Goal: Task Accomplishment & Management: Manage account settings

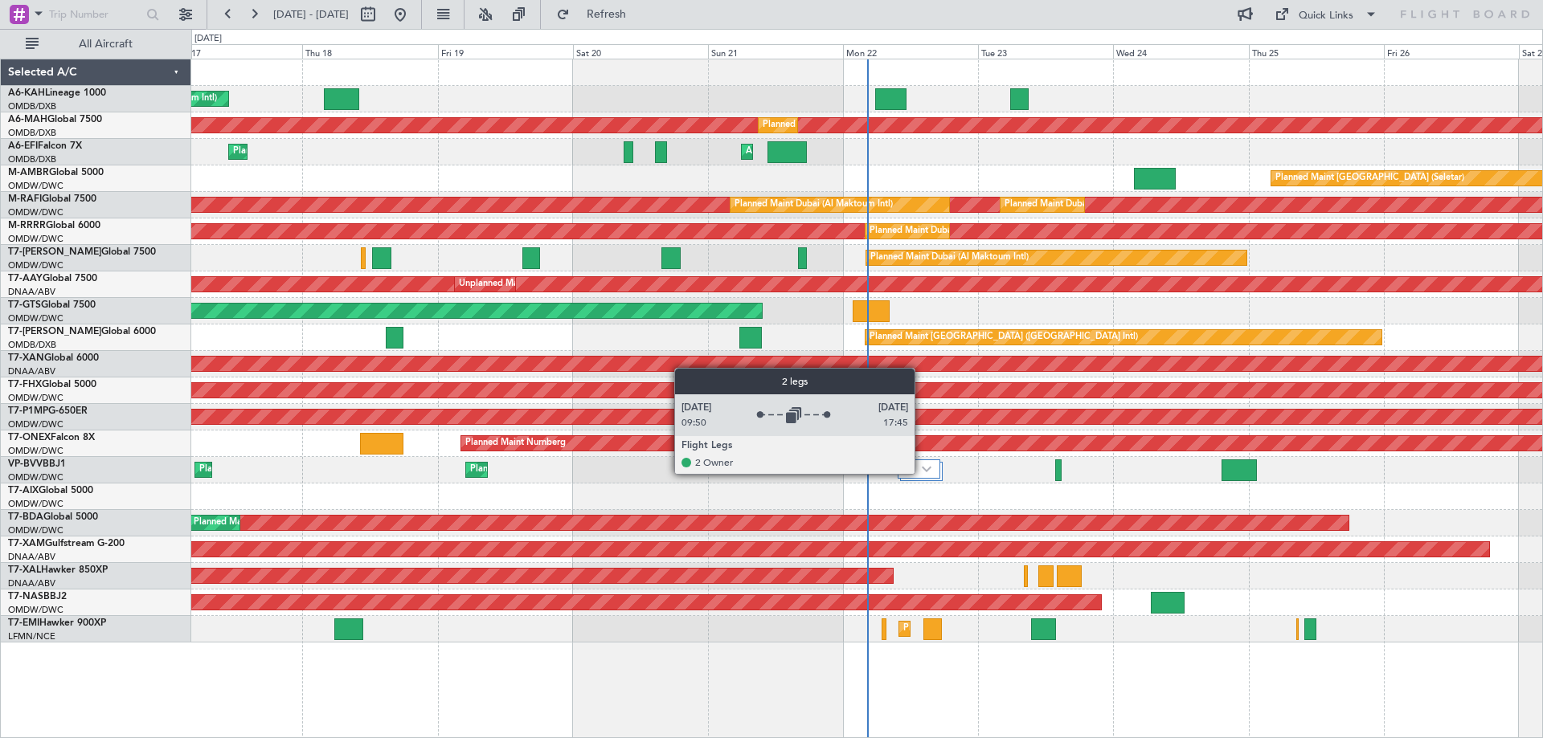
click at [922, 473] on div at bounding box center [918, 469] width 43 height 19
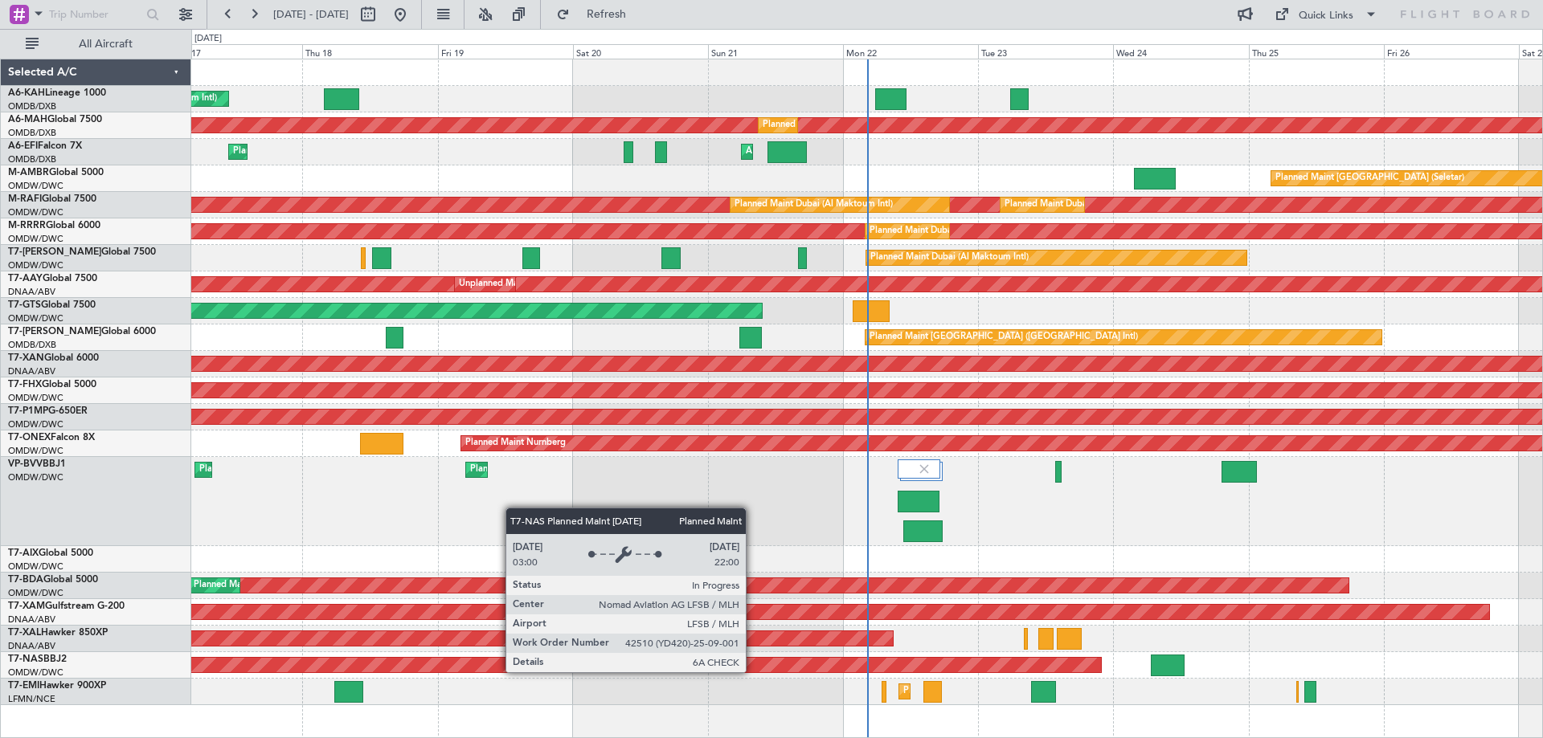
click at [753, 675] on div "Planned Maint [GEOGRAPHIC_DATA]-[GEOGRAPHIC_DATA]" at bounding box center [866, 665] width 1351 height 27
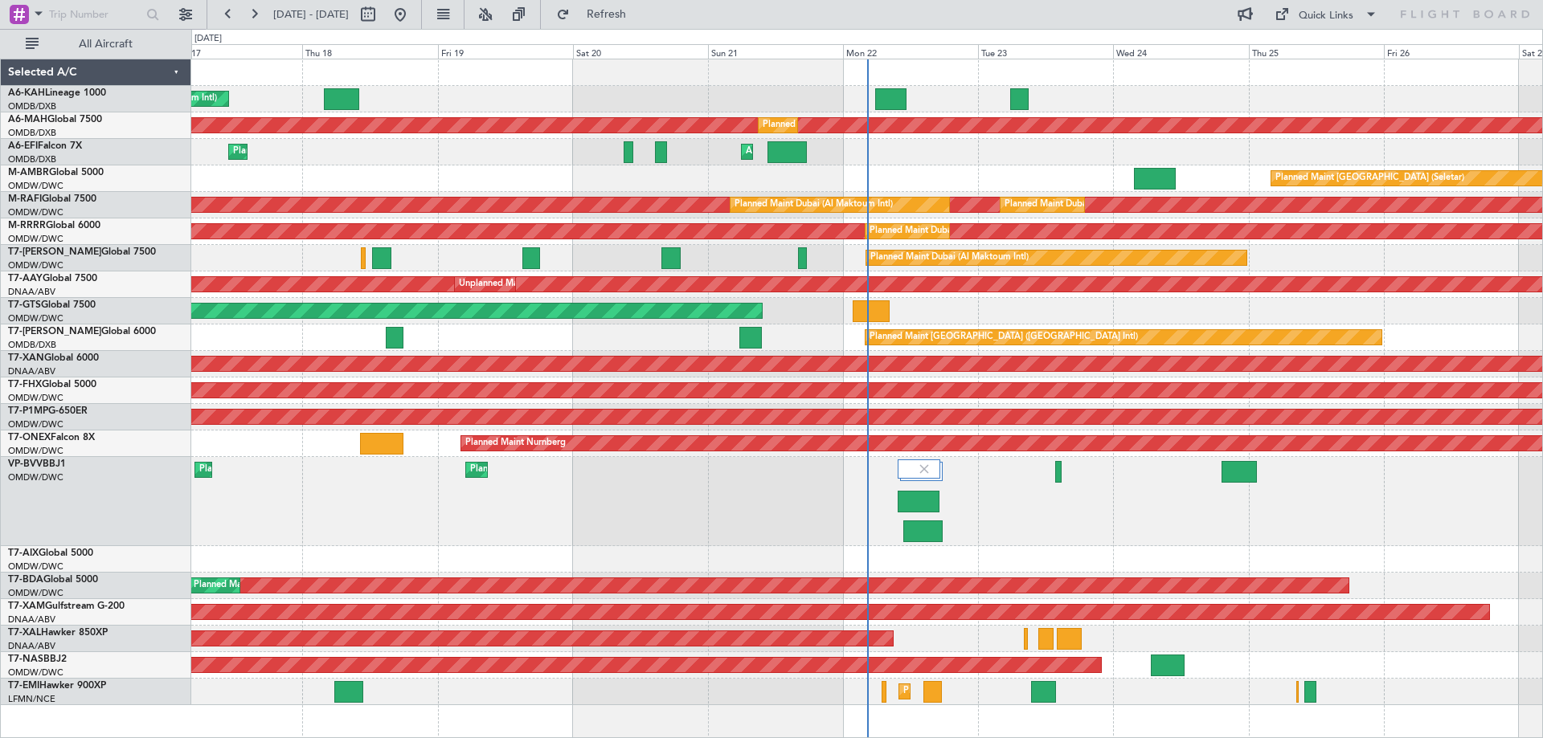
click at [544, 522] on div "Planned Maint Dubai (Al Maktoum Intl) Planned Maint [GEOGRAPHIC_DATA] (Al Makto…" at bounding box center [866, 501] width 1351 height 89
click at [658, 511] on div "Planned Maint Dubai (Al Maktoum Intl) Planned Maint [GEOGRAPHIC_DATA] (Al Makto…" at bounding box center [866, 501] width 1351 height 89
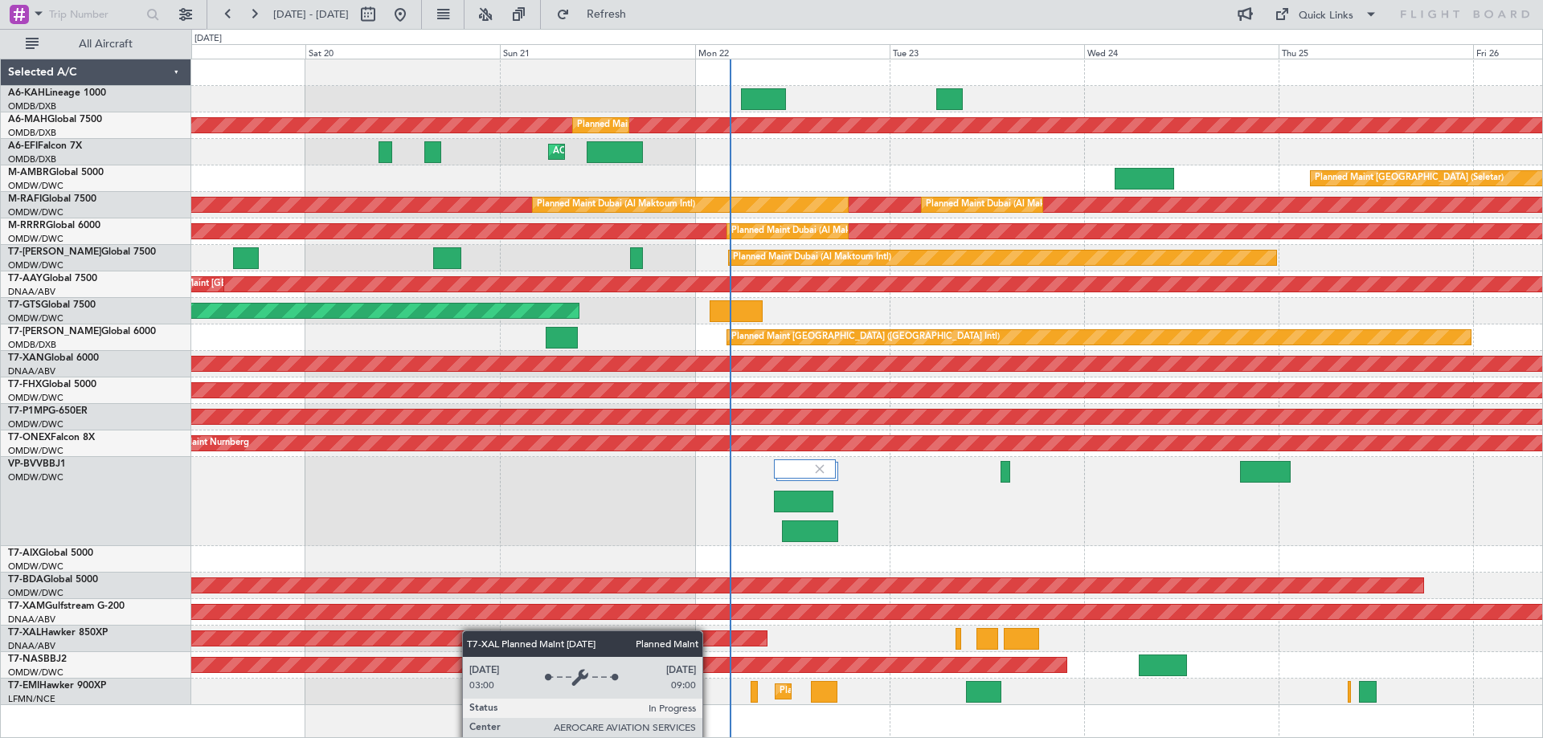
click at [435, 640] on div "Planned Maint [GEOGRAPHIC_DATA] ([GEOGRAPHIC_DATA] Intl) Planned Maint [GEOGRAP…" at bounding box center [866, 382] width 1351 height 646
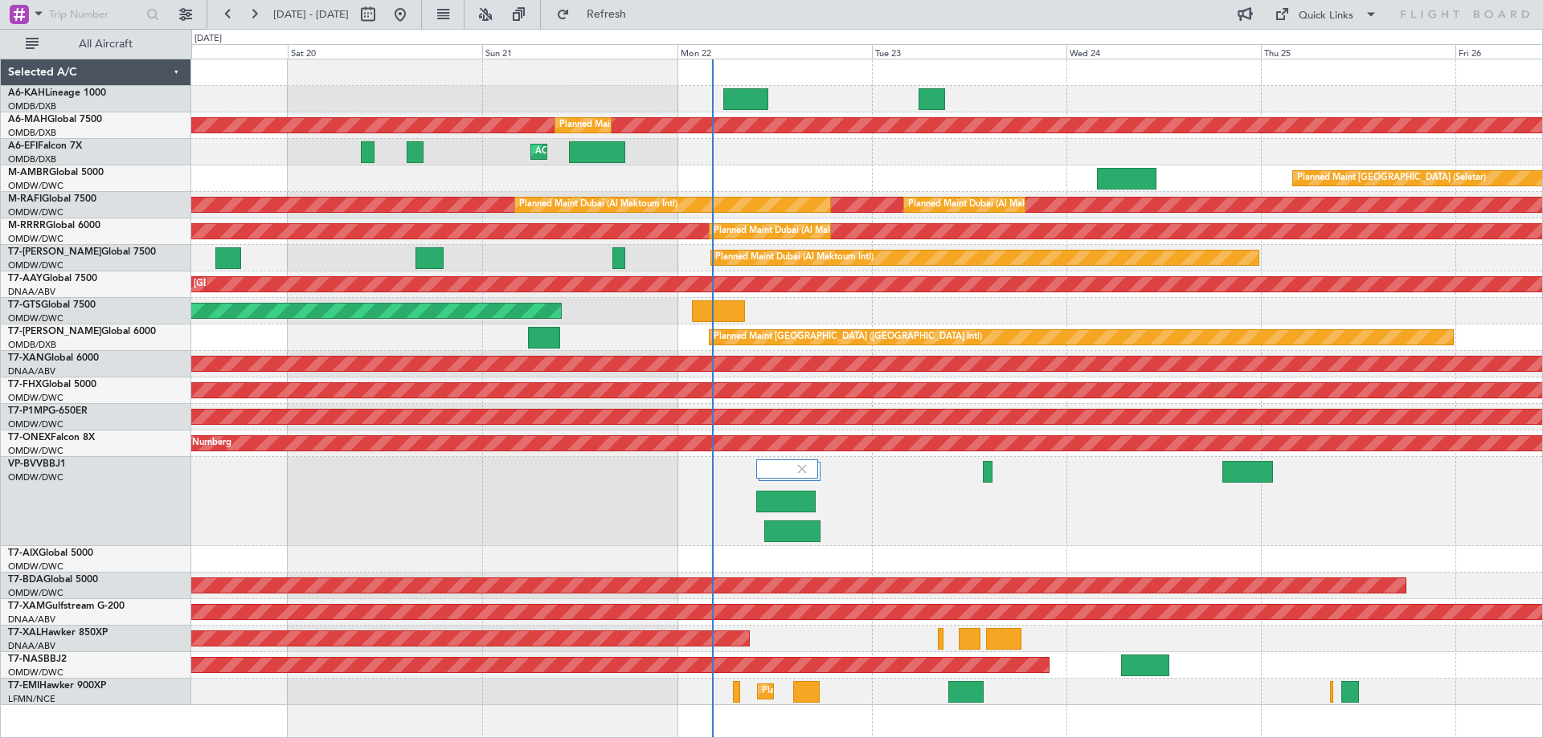
click at [570, 671] on div "Planned Maint [GEOGRAPHIC_DATA] ([GEOGRAPHIC_DATA] Intl) Planned Maint [GEOGRAP…" at bounding box center [866, 382] width 1351 height 646
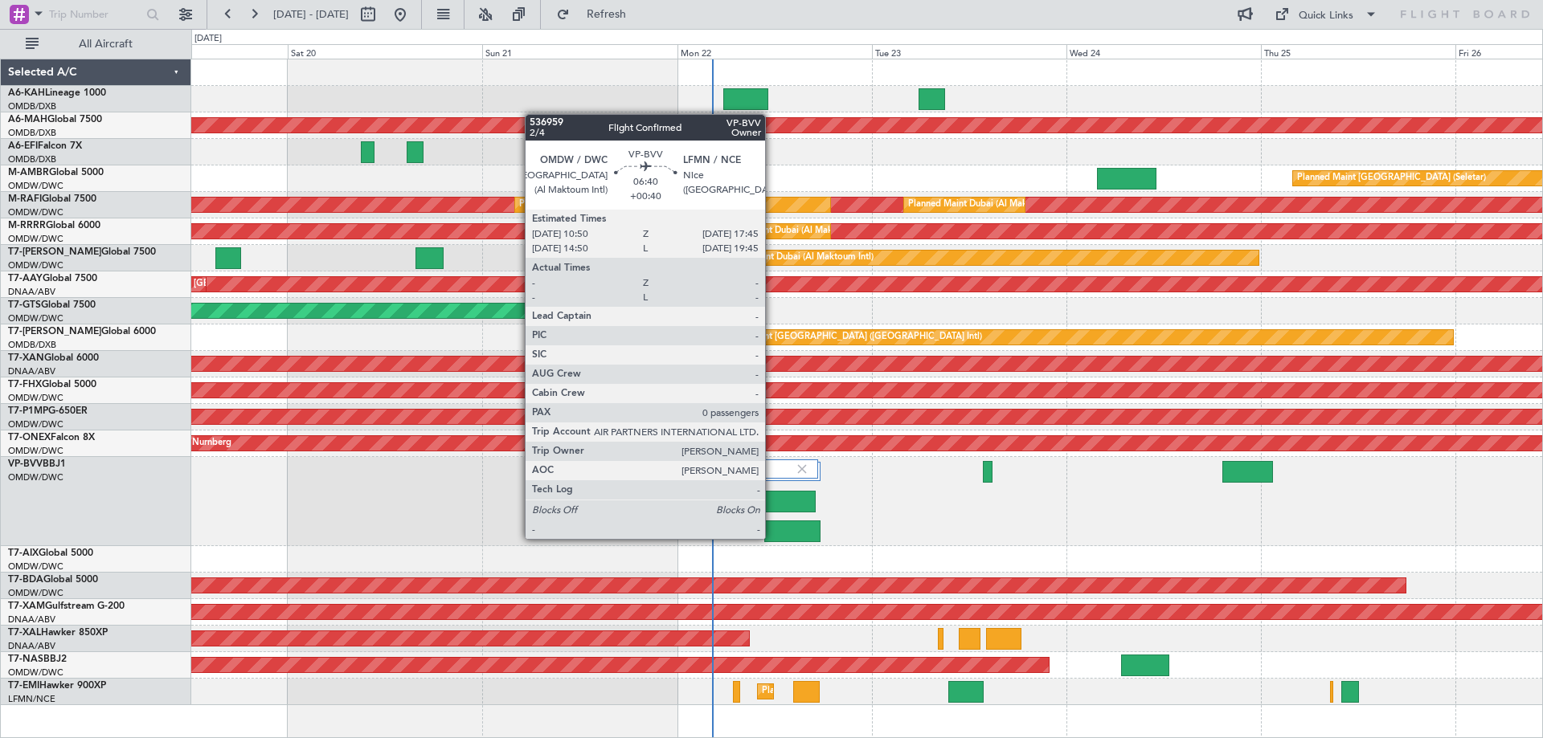
click at [772, 537] on div at bounding box center [792, 532] width 56 height 22
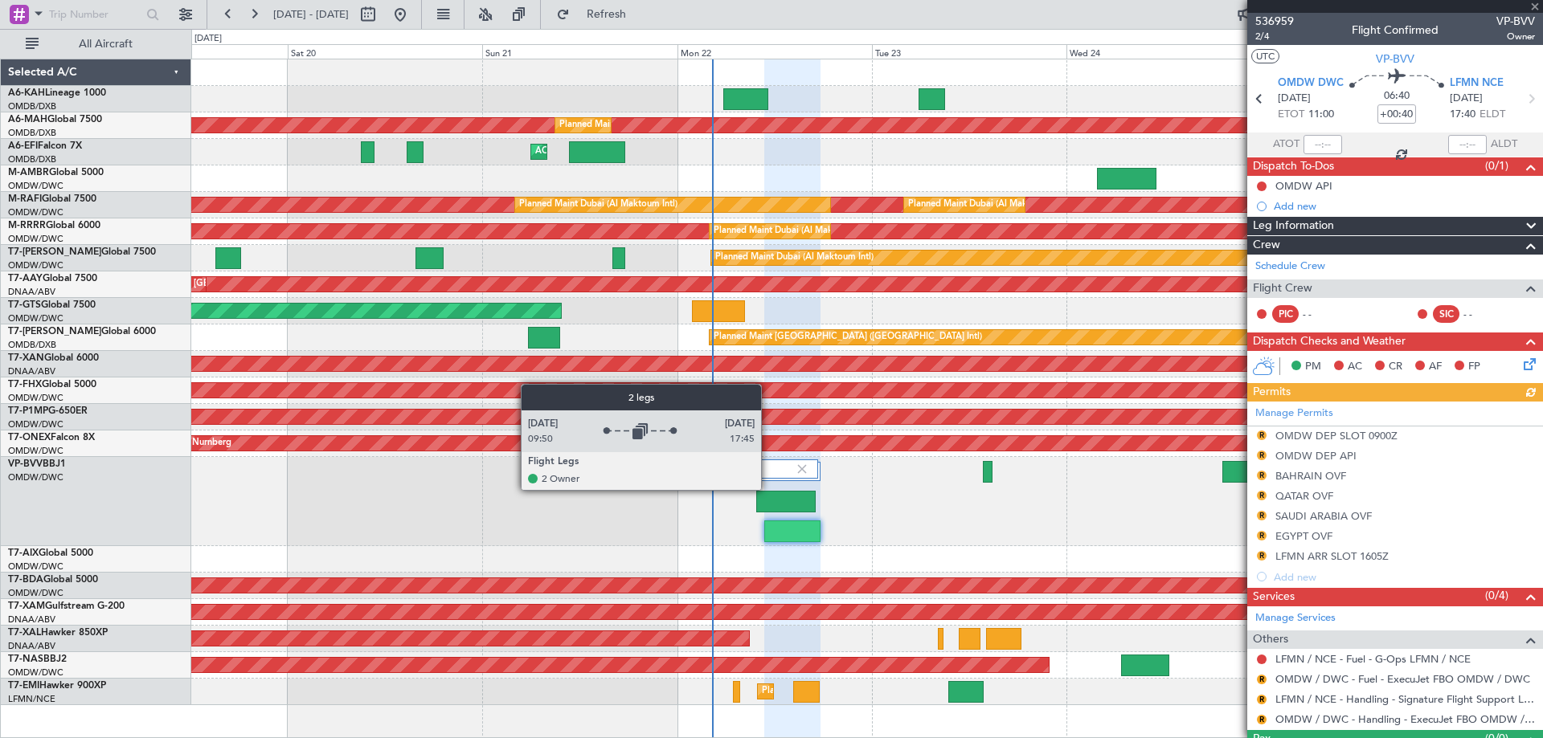
click at [768, 489] on div at bounding box center [788, 477] width 64 height 34
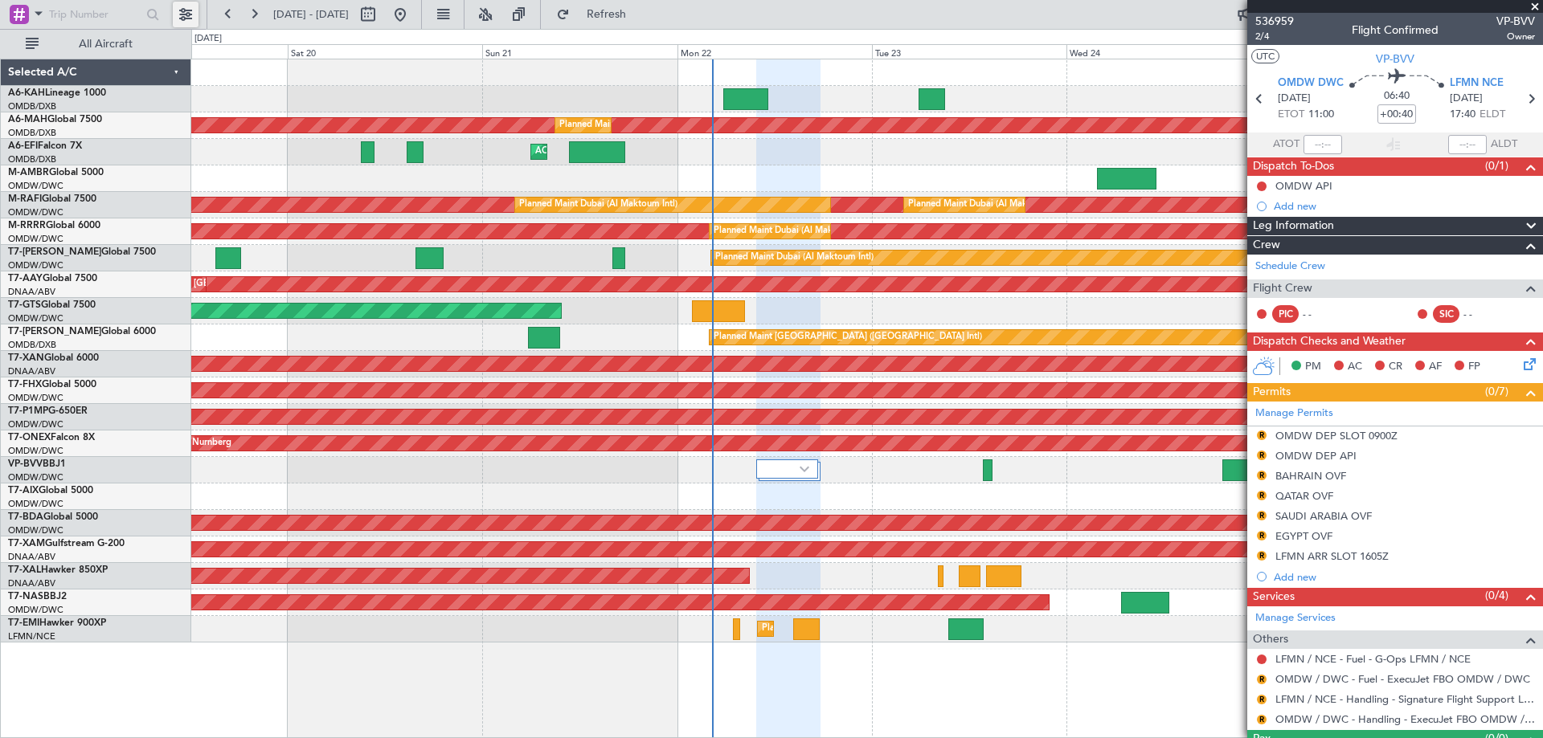
click at [180, 13] on button at bounding box center [186, 15] width 26 height 26
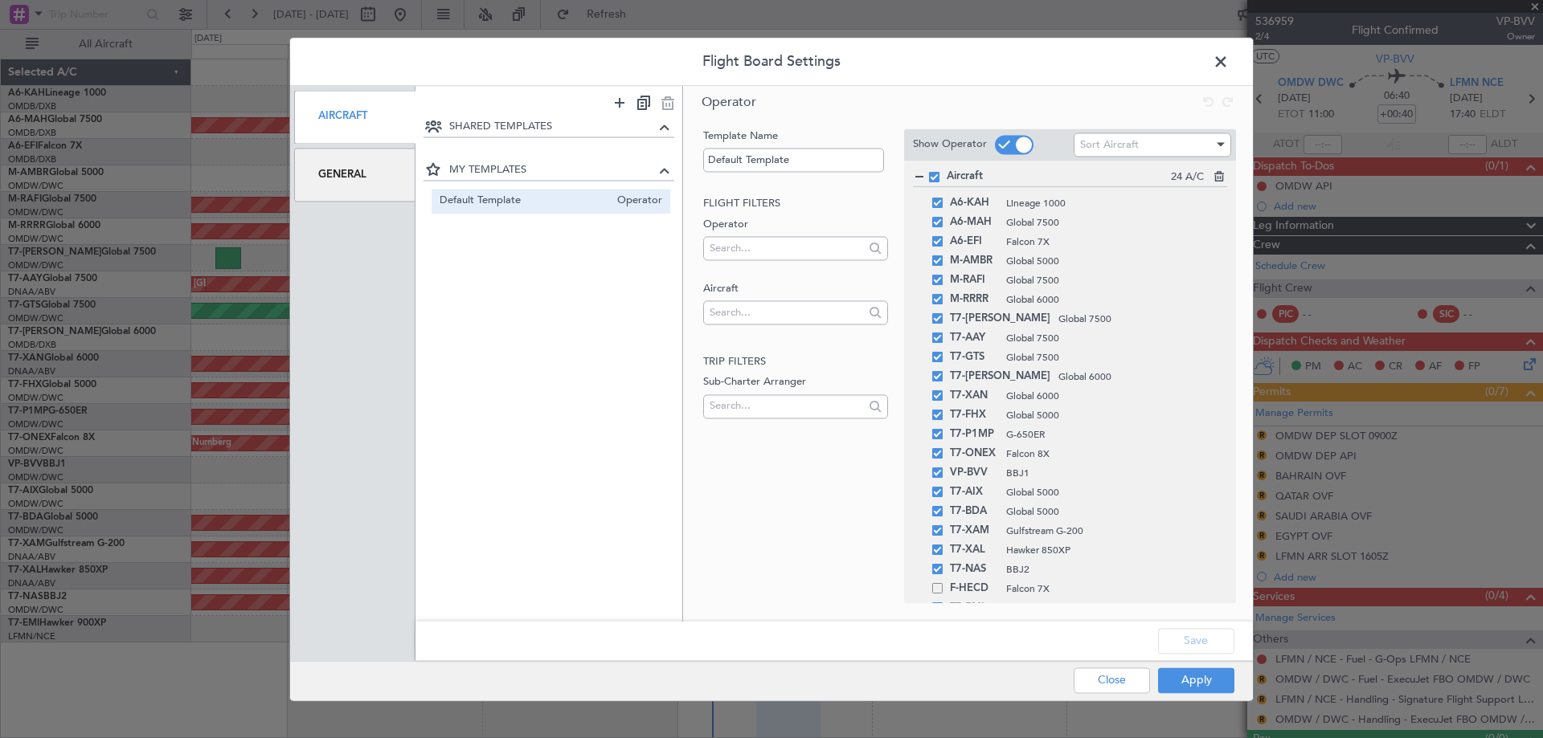
click at [362, 174] on div "General" at bounding box center [354, 175] width 121 height 54
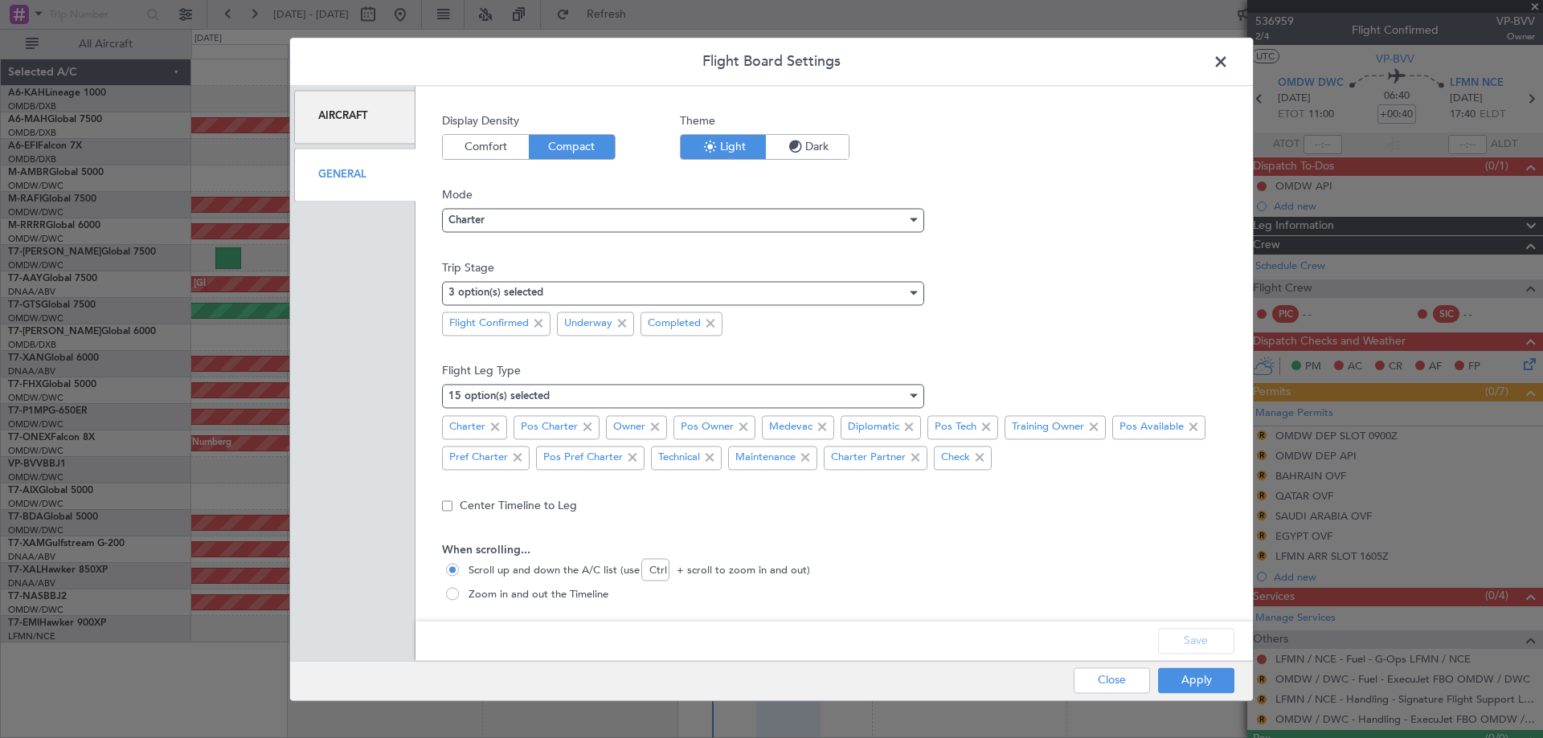
click at [505, 149] on span "Comfort" at bounding box center [486, 147] width 86 height 24
click at [521, 215] on div "Charter" at bounding box center [677, 220] width 458 height 24
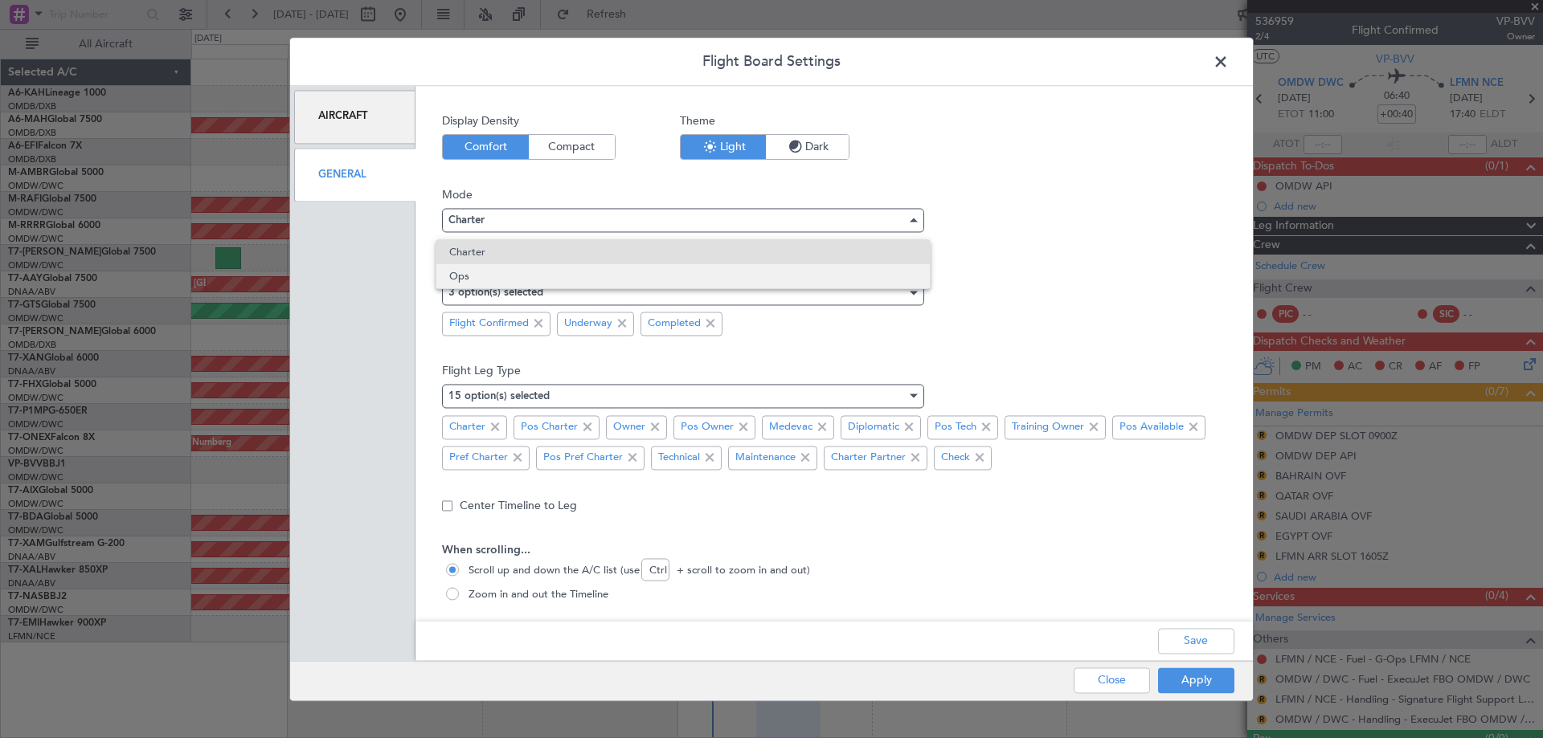
click at [472, 272] on span "Ops" at bounding box center [683, 276] width 468 height 24
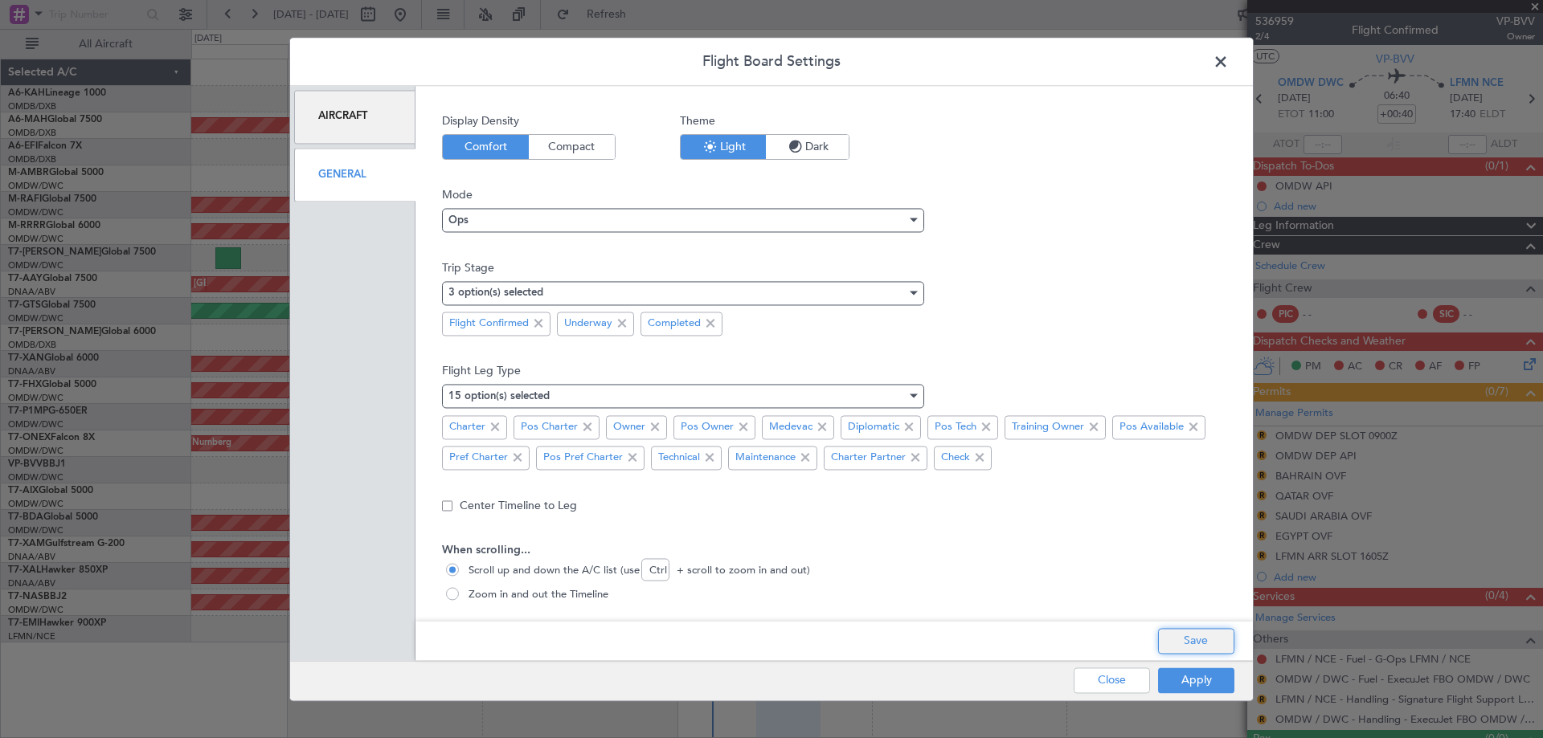
click at [1196, 645] on button "Save" at bounding box center [1196, 641] width 76 height 26
click at [1179, 687] on button "Apply" at bounding box center [1196, 681] width 76 height 26
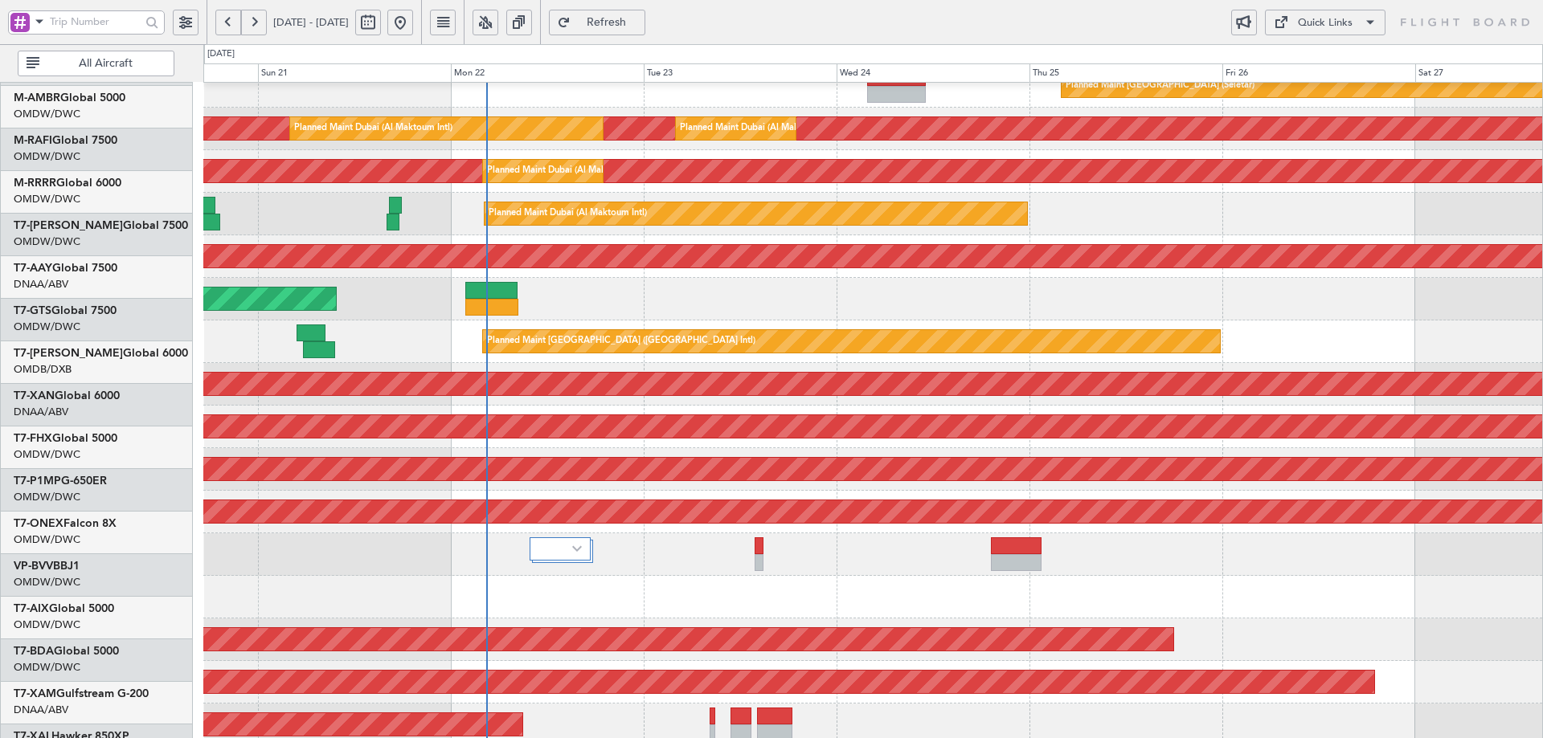
scroll to position [215, 0]
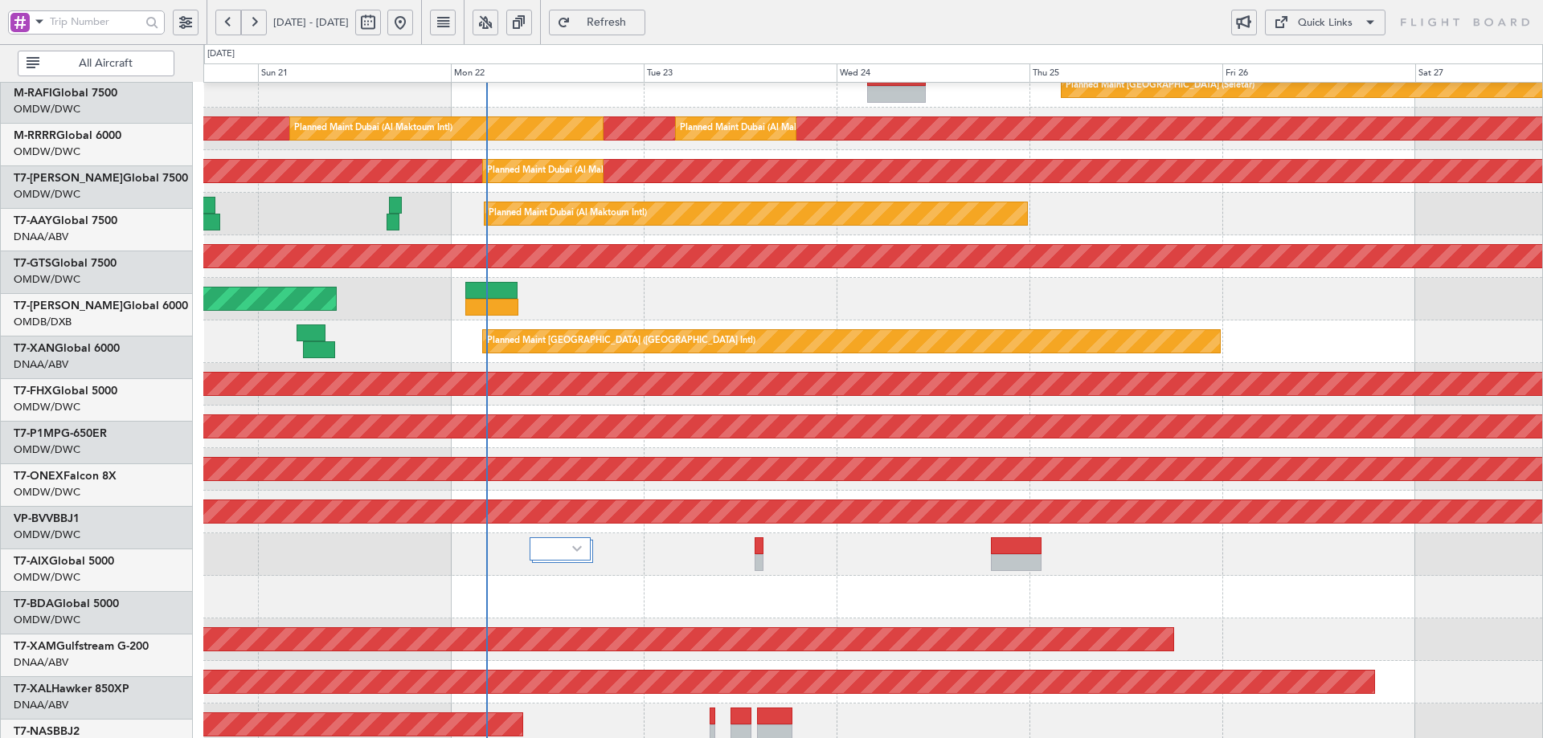
click at [422, 321] on div "Planned Maint [GEOGRAPHIC_DATA] ([GEOGRAPHIC_DATA] Intl)" at bounding box center [872, 342] width 1339 height 43
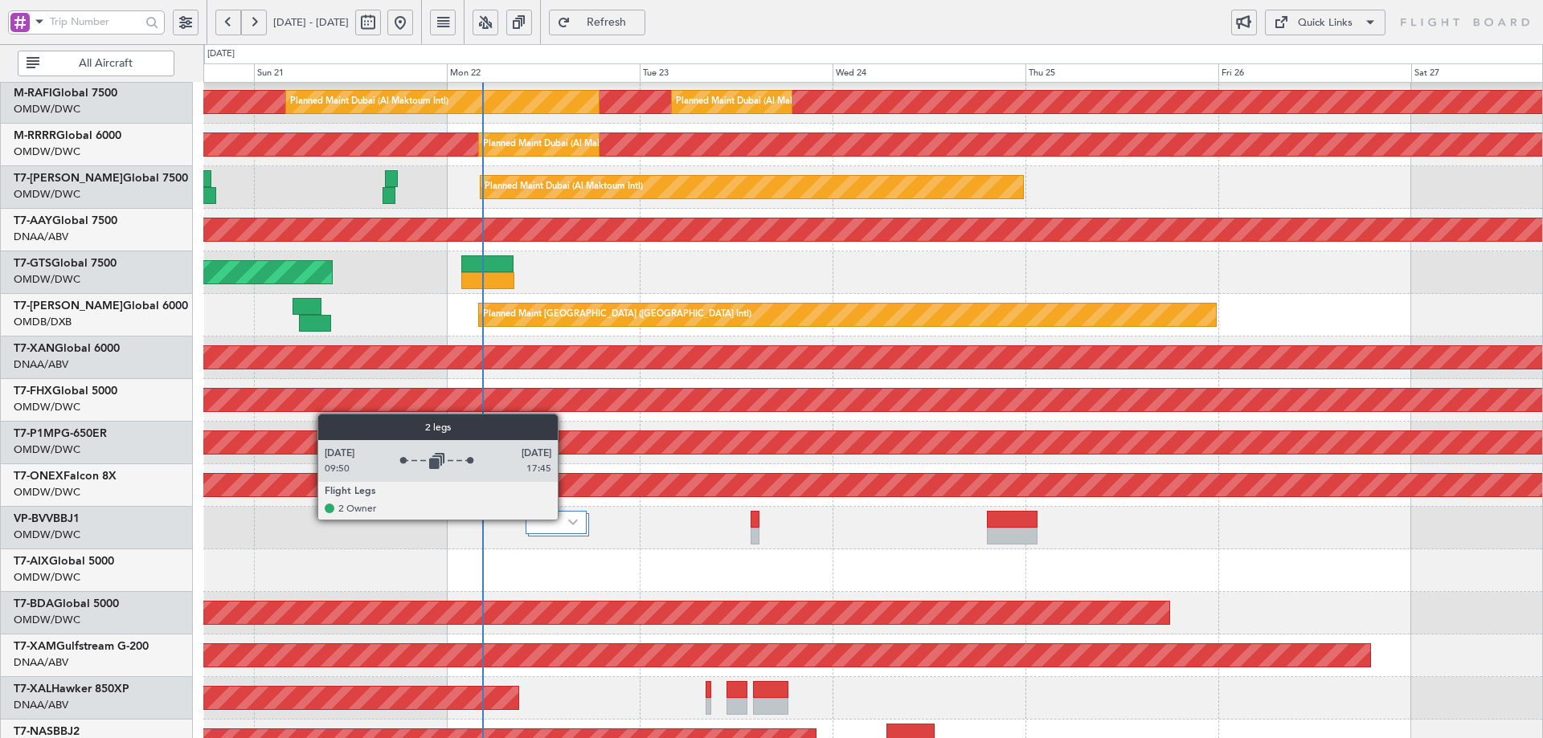
click at [566, 519] on div at bounding box center [556, 522] width 62 height 23
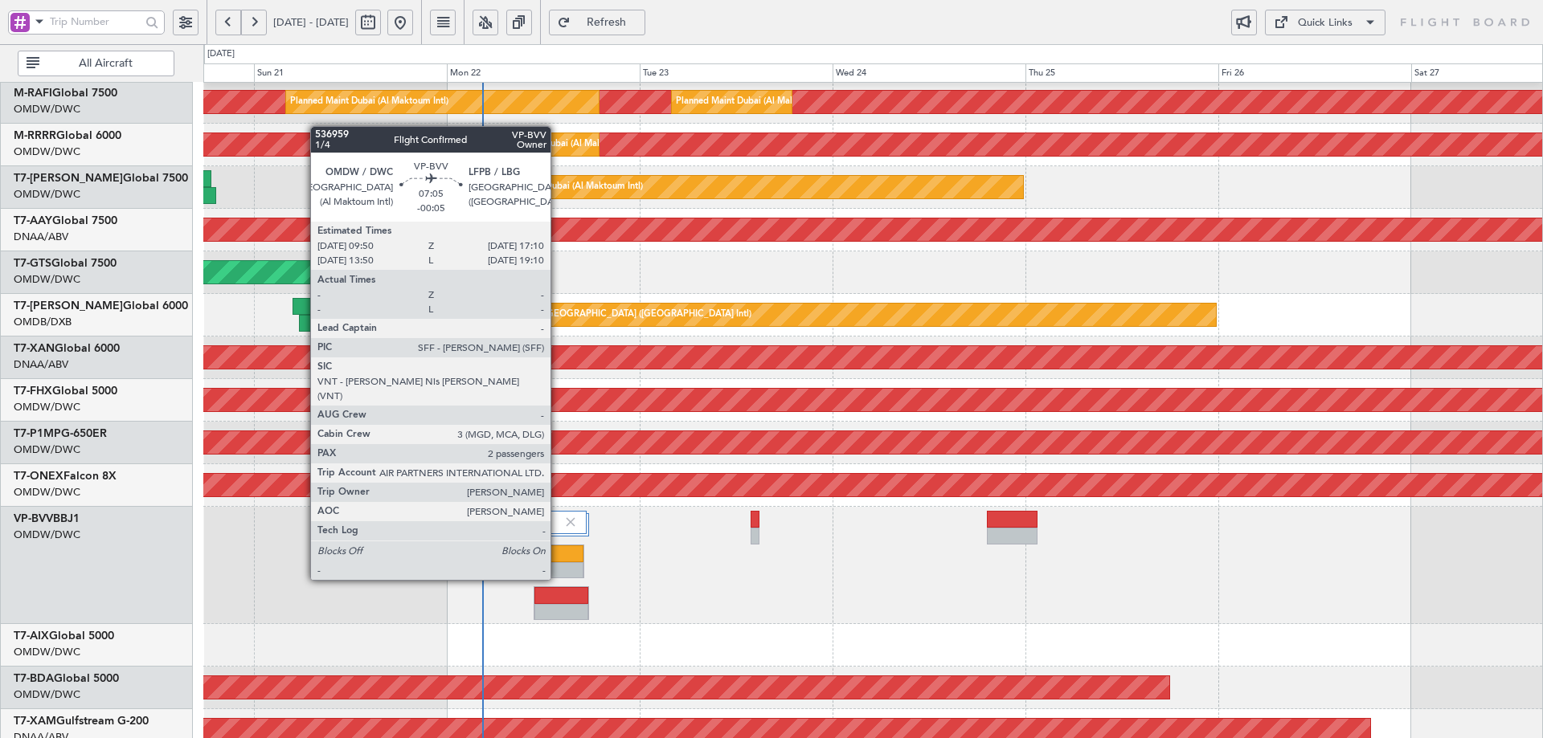
click at [558, 550] on div at bounding box center [555, 554] width 58 height 17
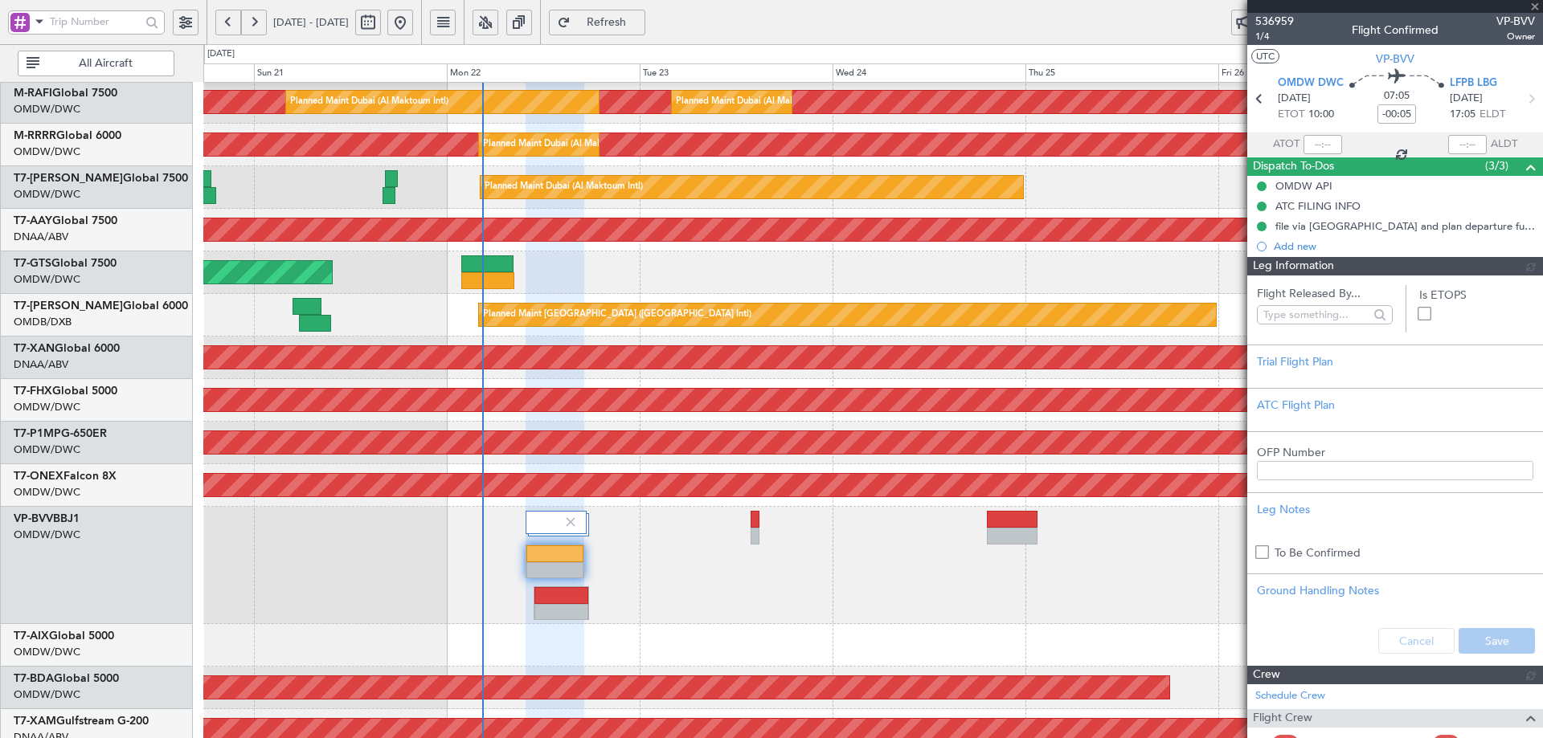
type input "[PERSON_NAME] ([PERSON_NAME])"
type input "7345"
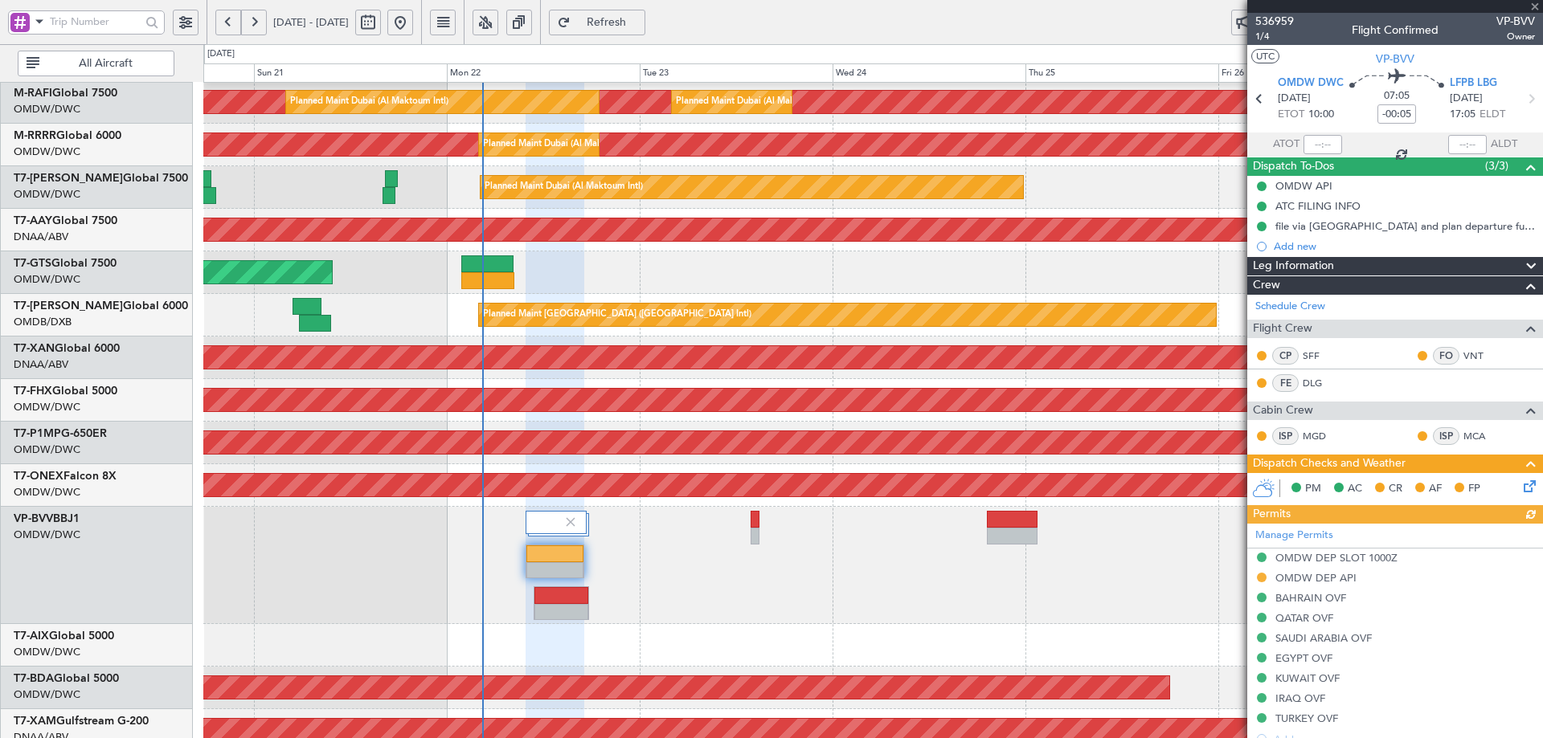
scroll to position [311, 0]
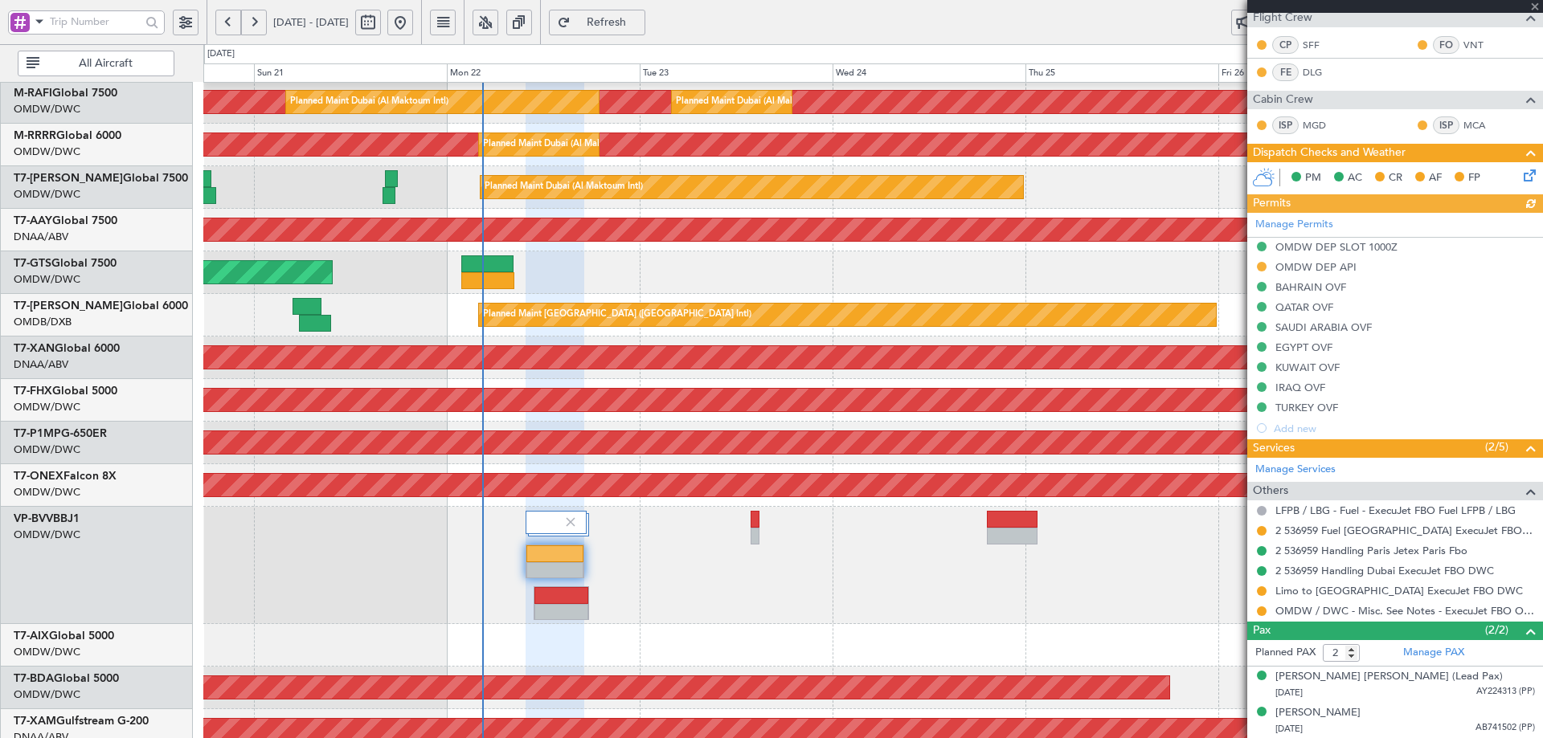
type input "[PERSON_NAME] ([PERSON_NAME])"
type input "7345"
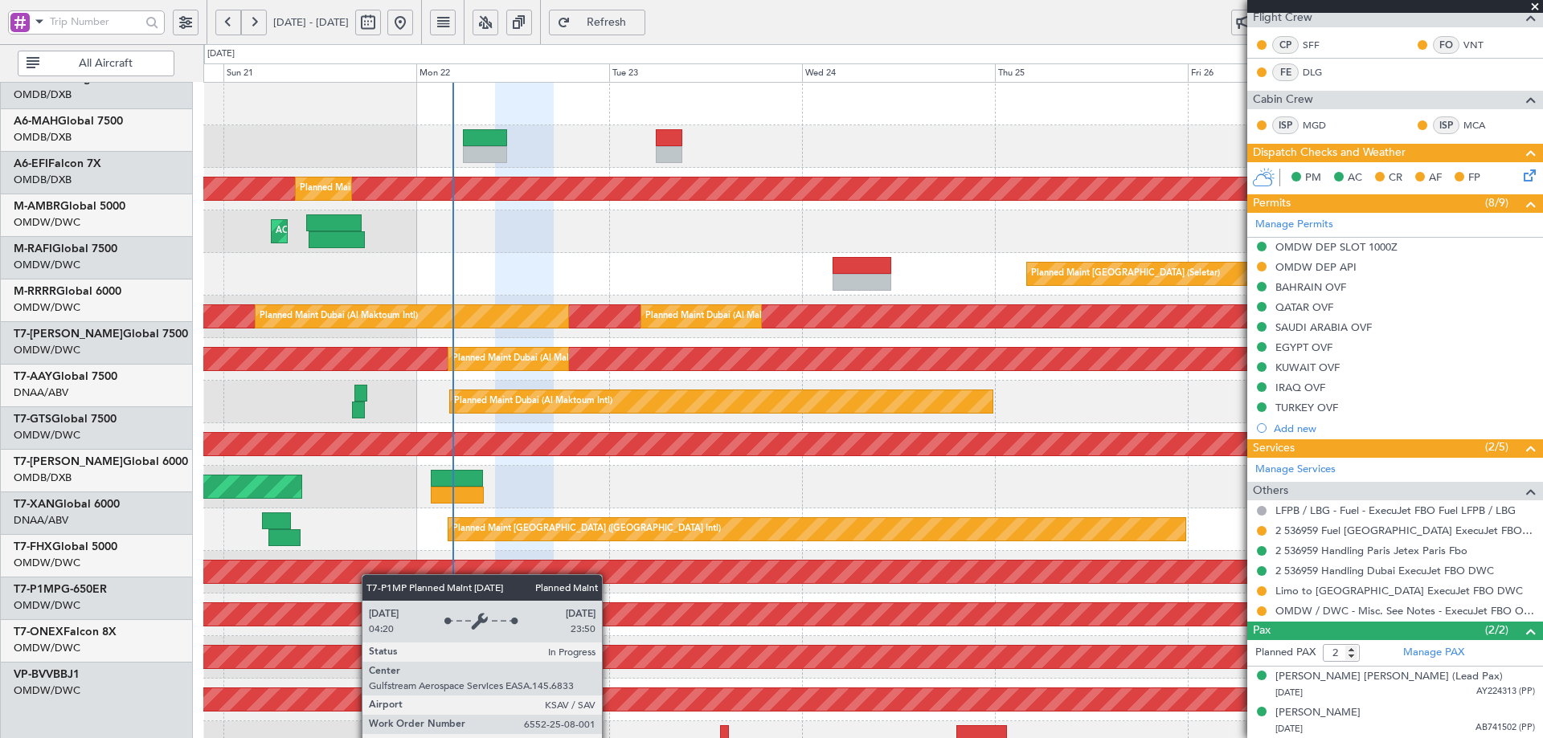
scroll to position [0, 0]
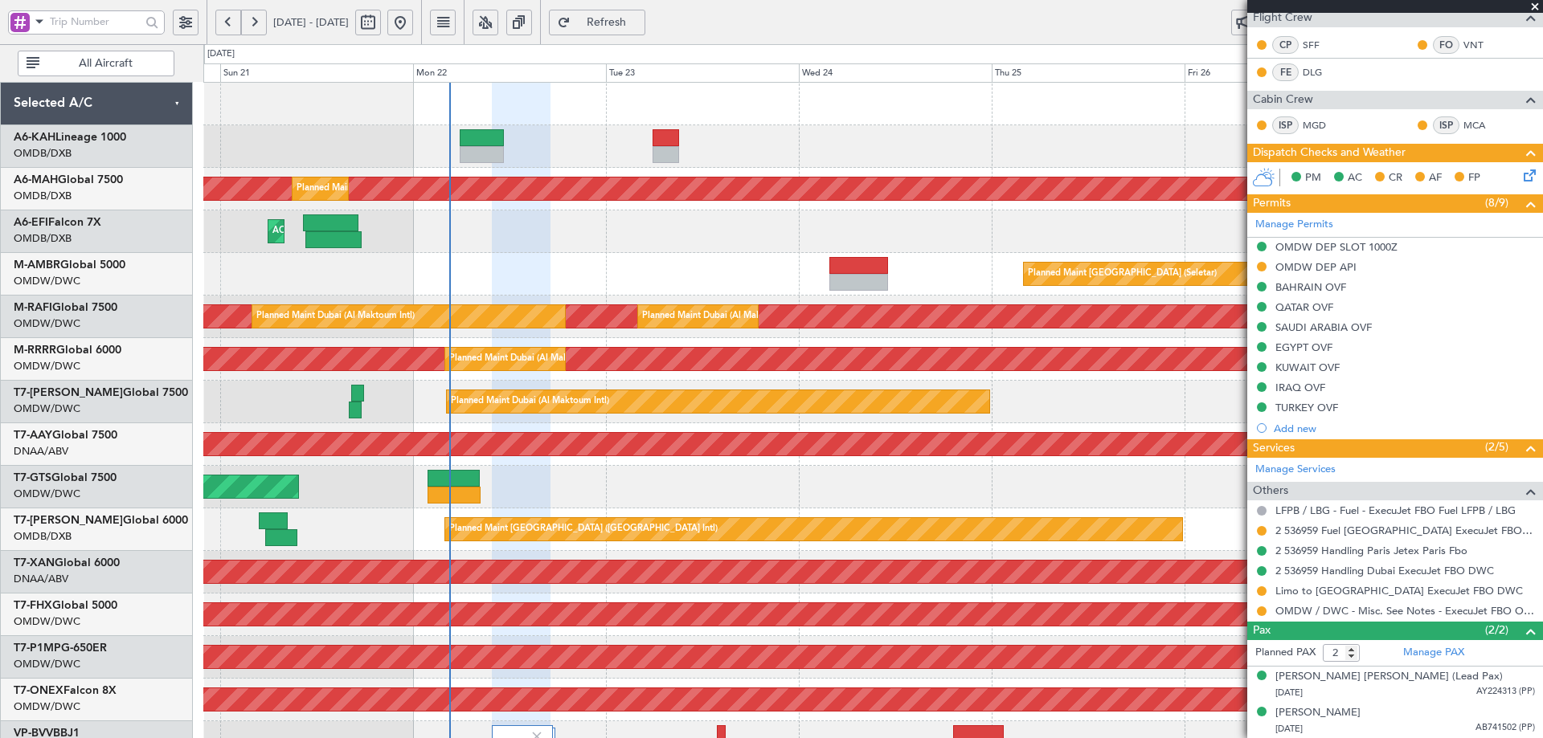
click at [359, 732] on div "Planned Maint [GEOGRAPHIC_DATA] ([GEOGRAPHIC_DATA] Intl) Planned Maint [GEOGRAP…" at bounding box center [872, 589] width 1339 height 1012
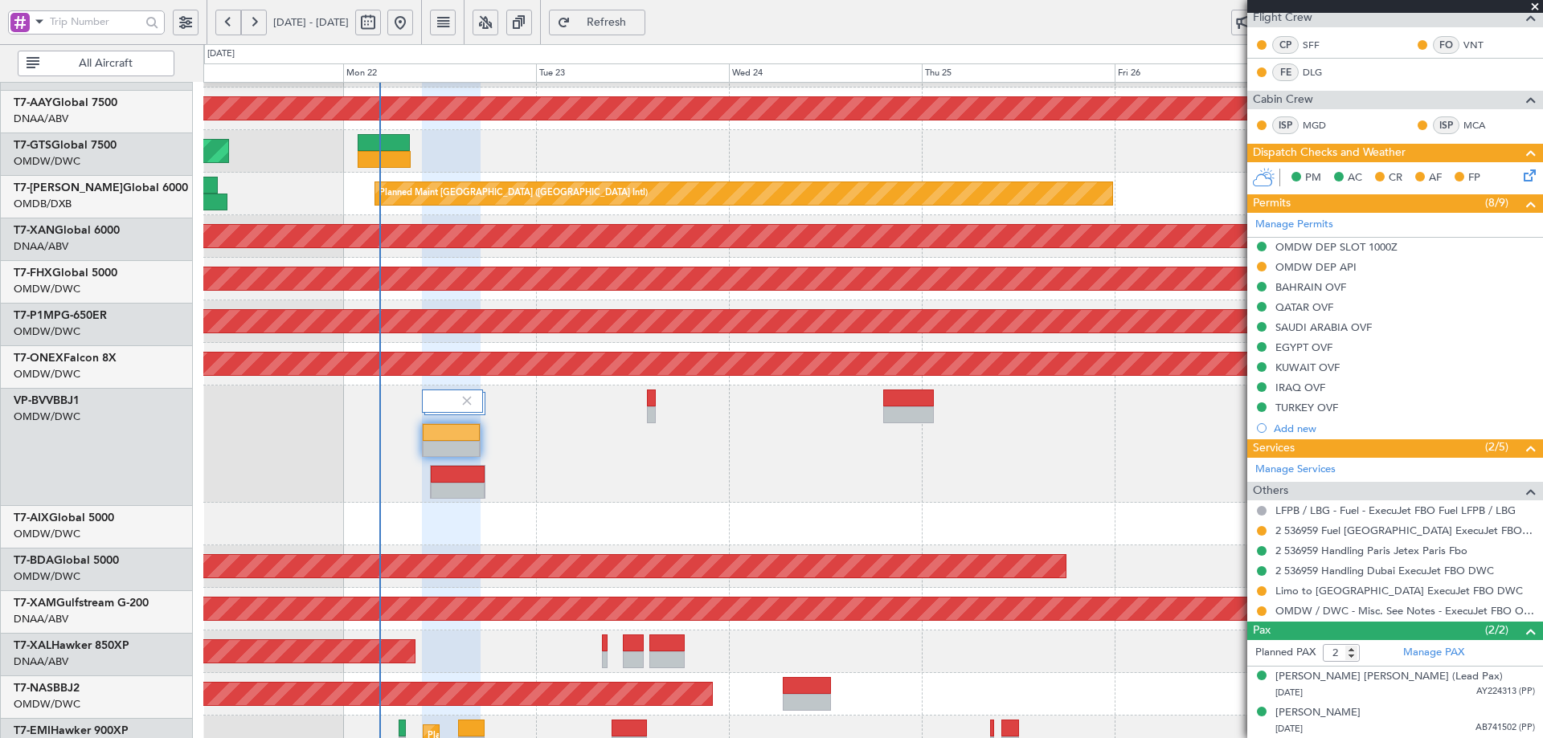
click at [653, 72] on div "Planned Maint Dubai (Al Maktoum Intl) Unplanned Maint [GEOGRAPHIC_DATA] (Al Mak…" at bounding box center [771, 398] width 1543 height 709
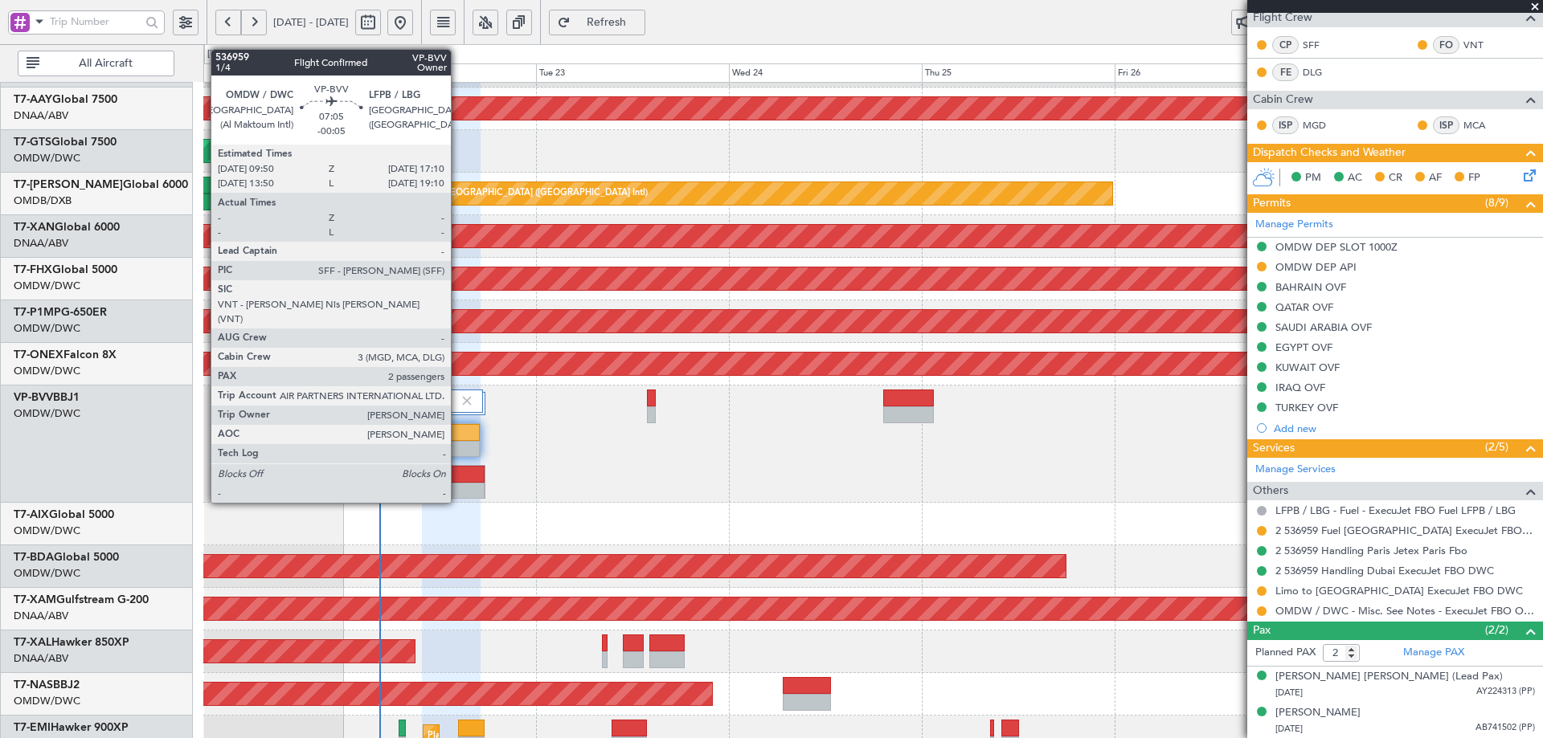
click at [457, 440] on div at bounding box center [452, 432] width 58 height 17
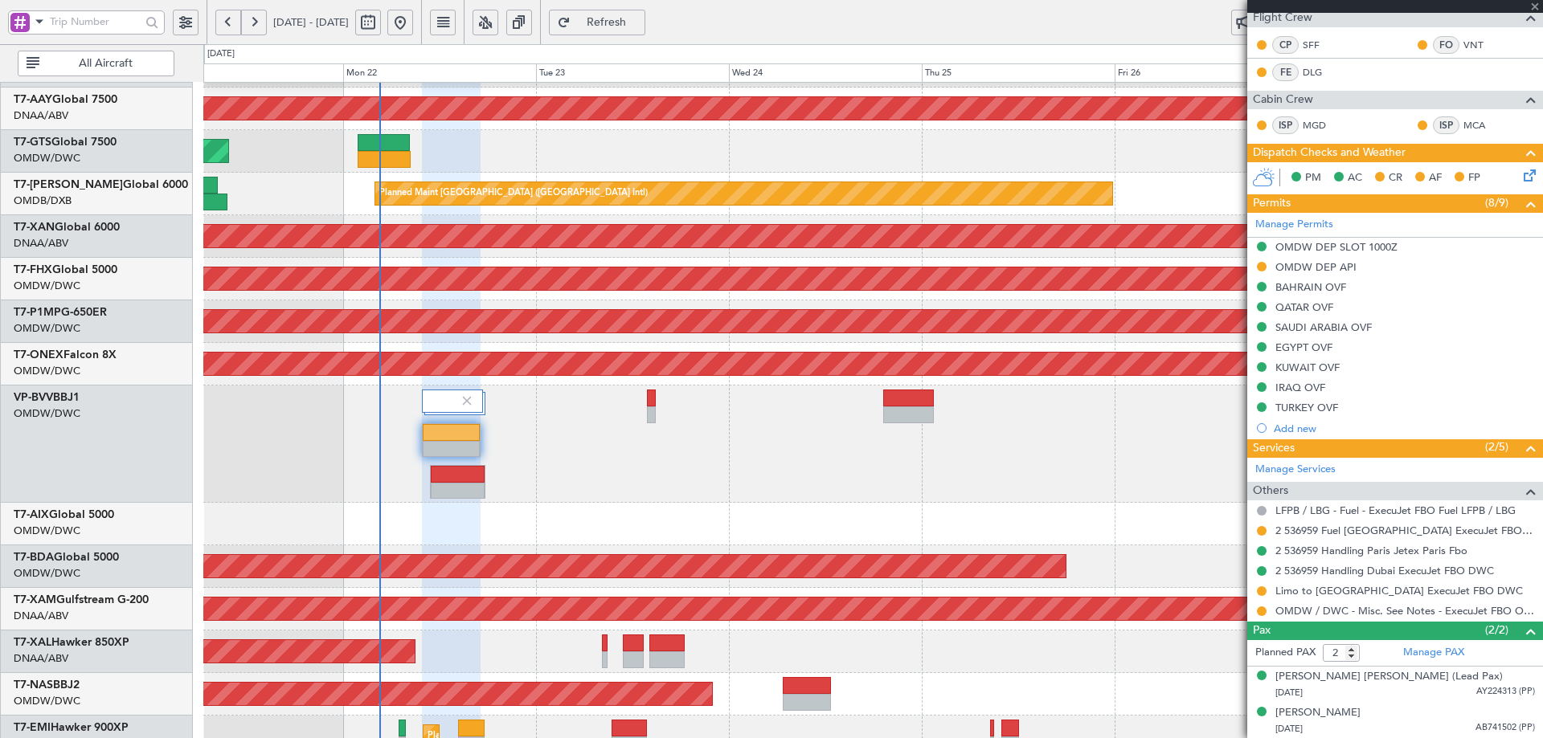
scroll to position [0, 0]
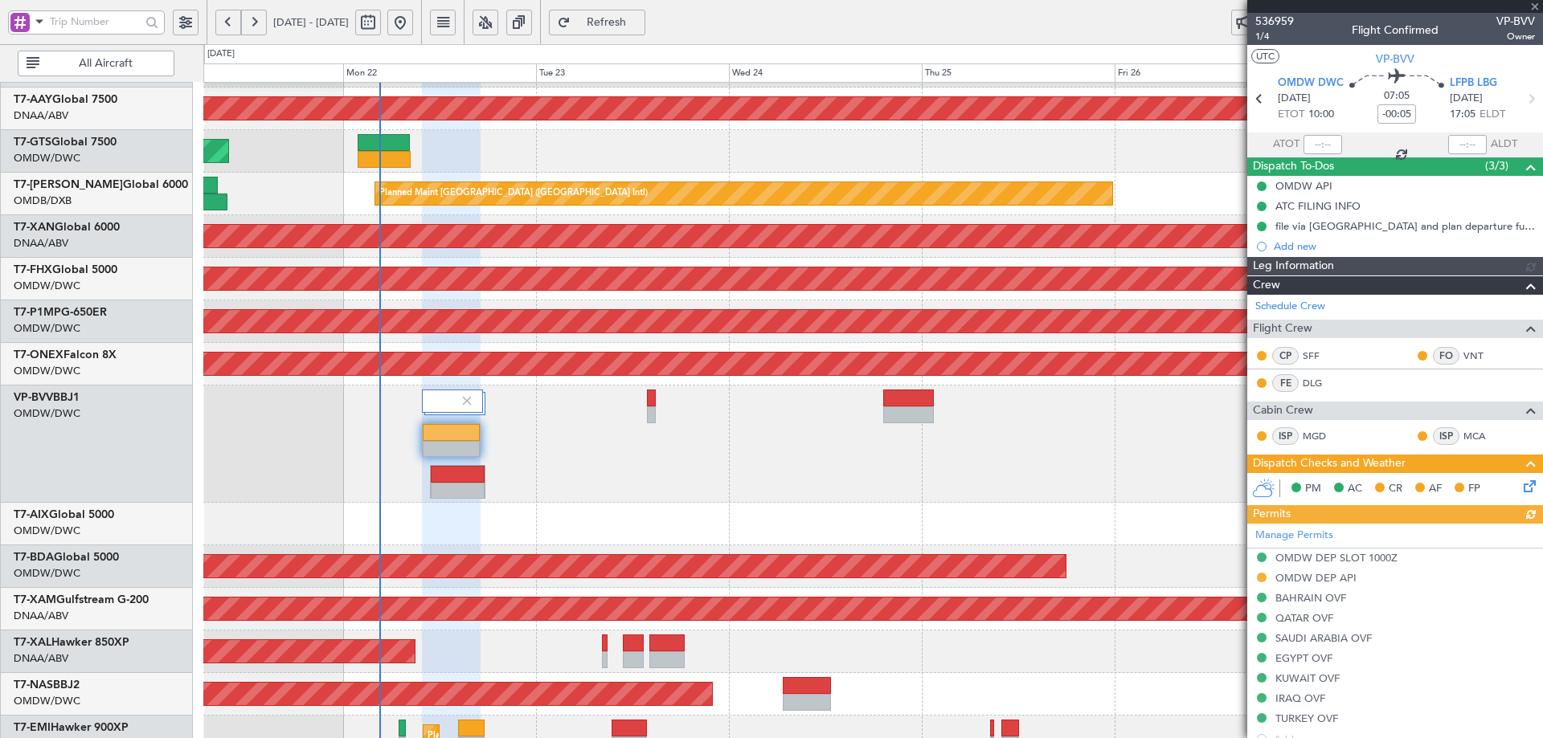
type input "[PERSON_NAME] ([PERSON_NAME])"
type input "7345"
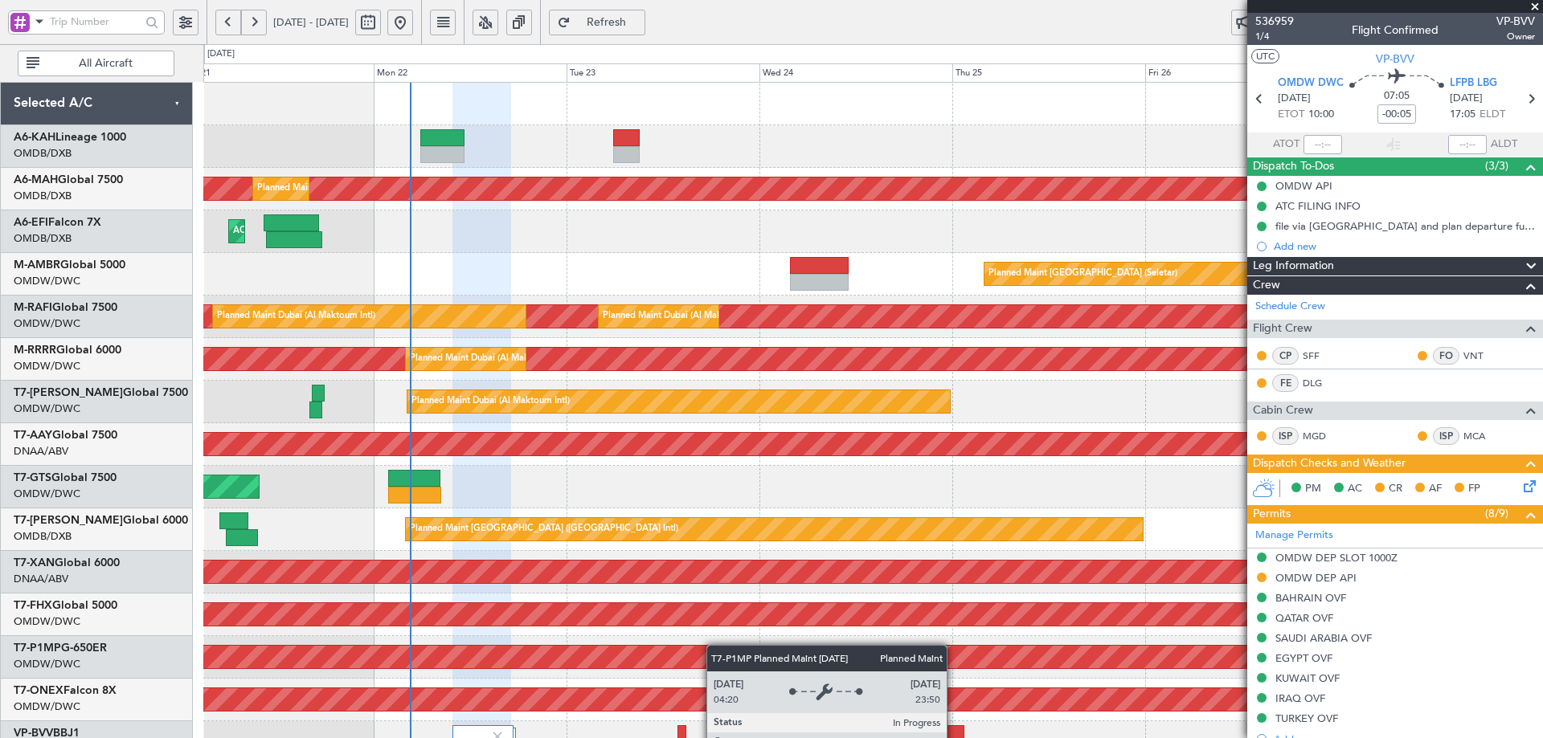
click at [713, 665] on div "Planned Maint [GEOGRAPHIC_DATA] ([GEOGRAPHIC_DATA] Intl) Planned Maint [GEOGRAP…" at bounding box center [872, 589] width 1339 height 1012
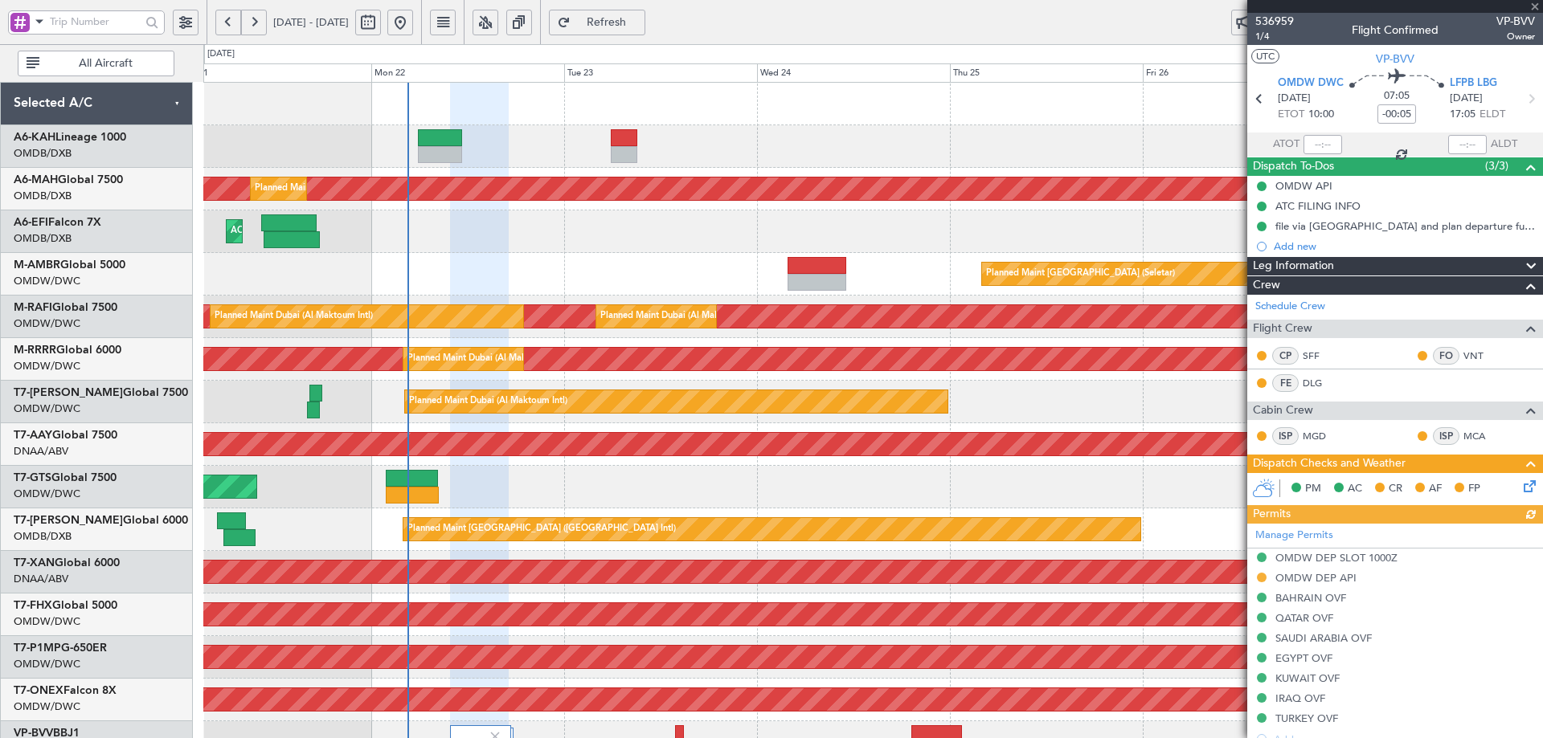
type input "[PERSON_NAME] ([PERSON_NAME])"
type input "7345"
type input "[PERSON_NAME] ([PERSON_NAME])"
type input "7345"
type input "[PERSON_NAME] ([PERSON_NAME])"
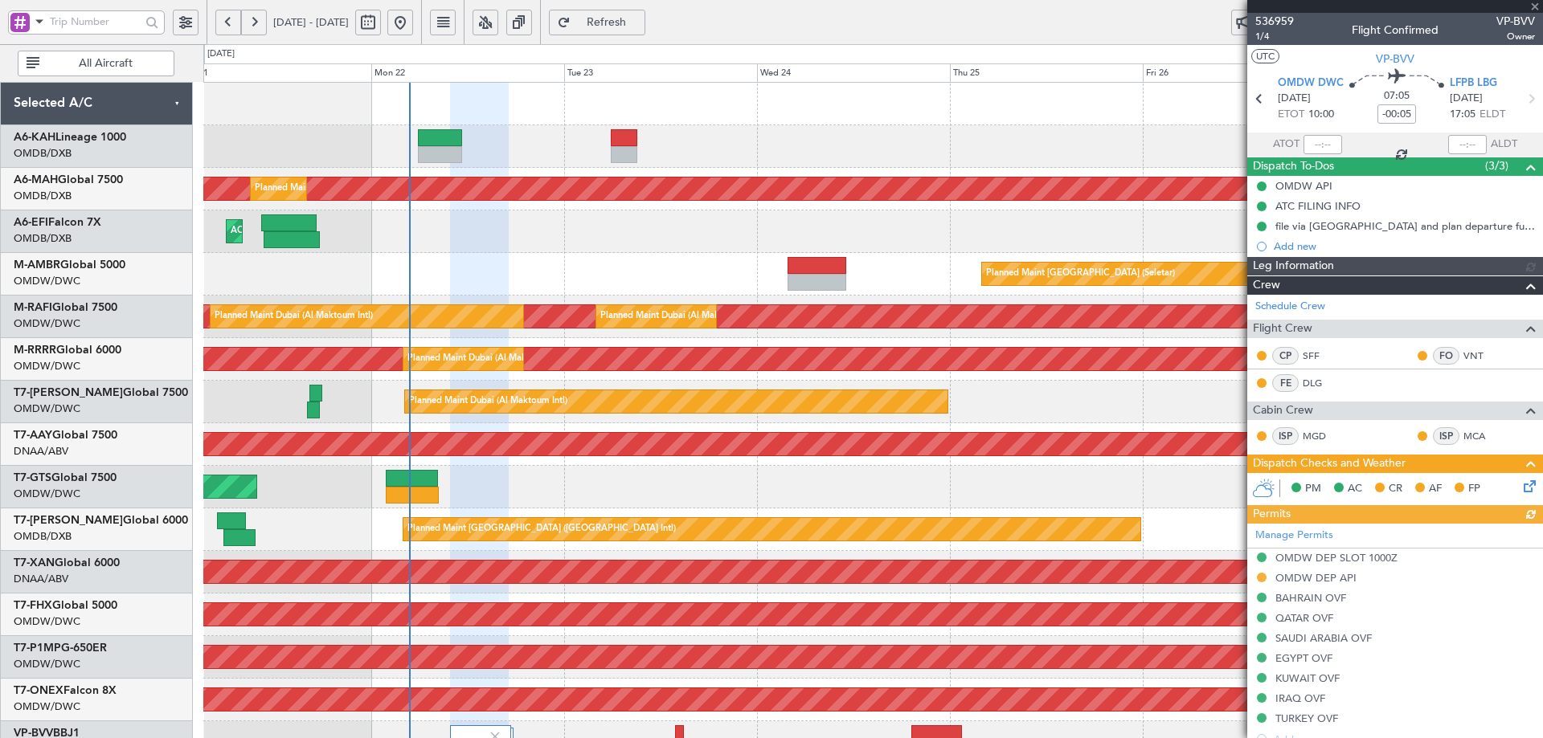
type input "7345"
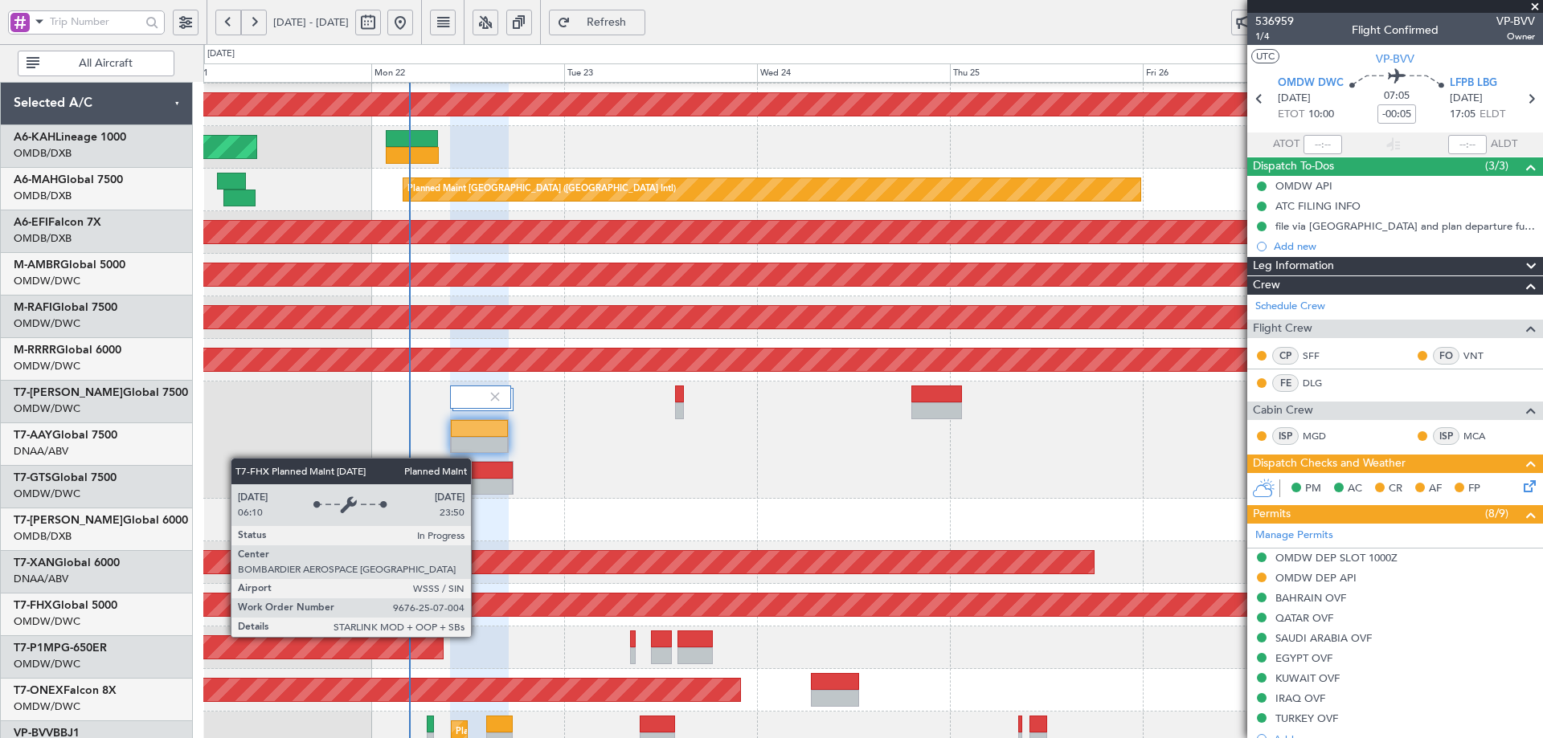
scroll to position [340, 0]
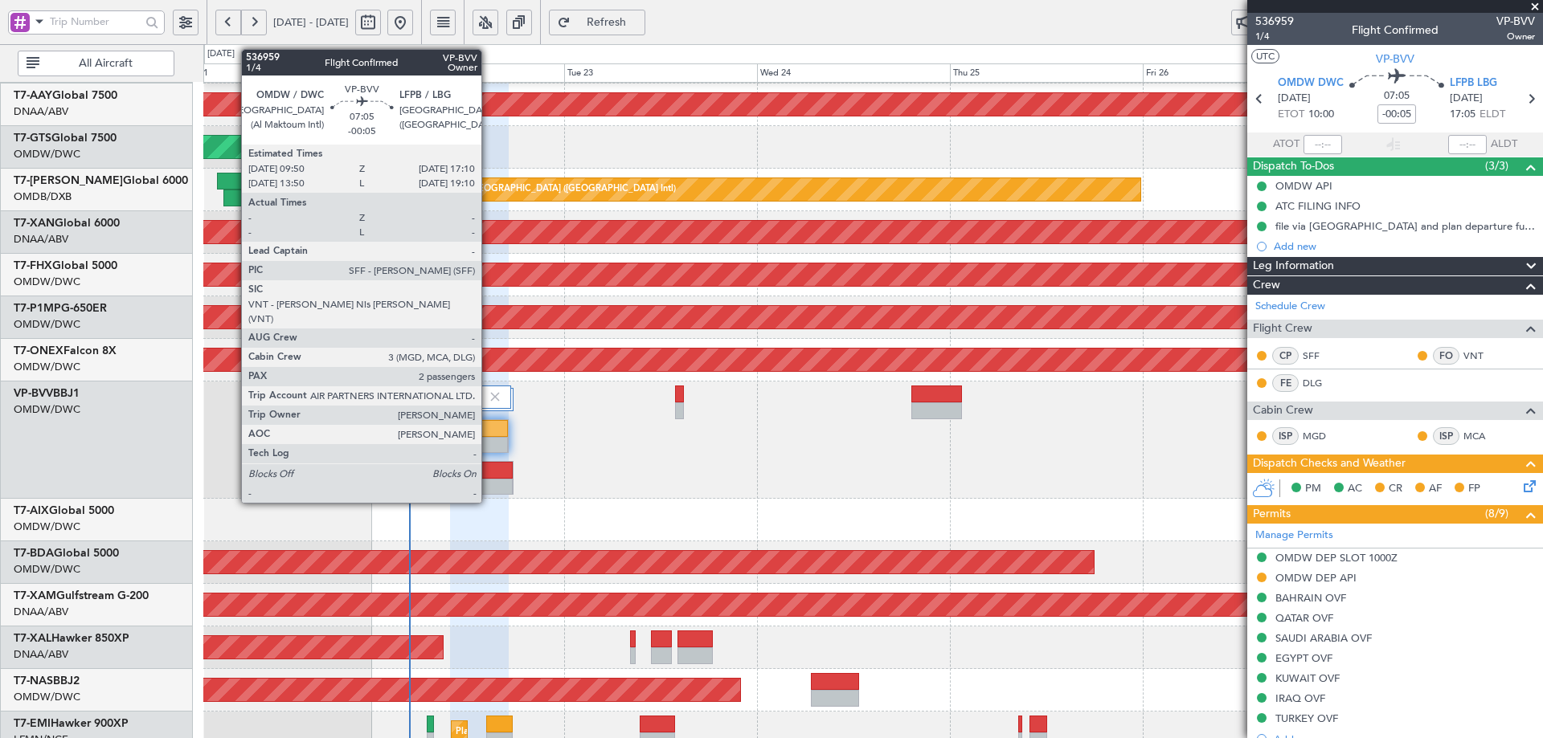
click at [488, 430] on div at bounding box center [480, 428] width 58 height 17
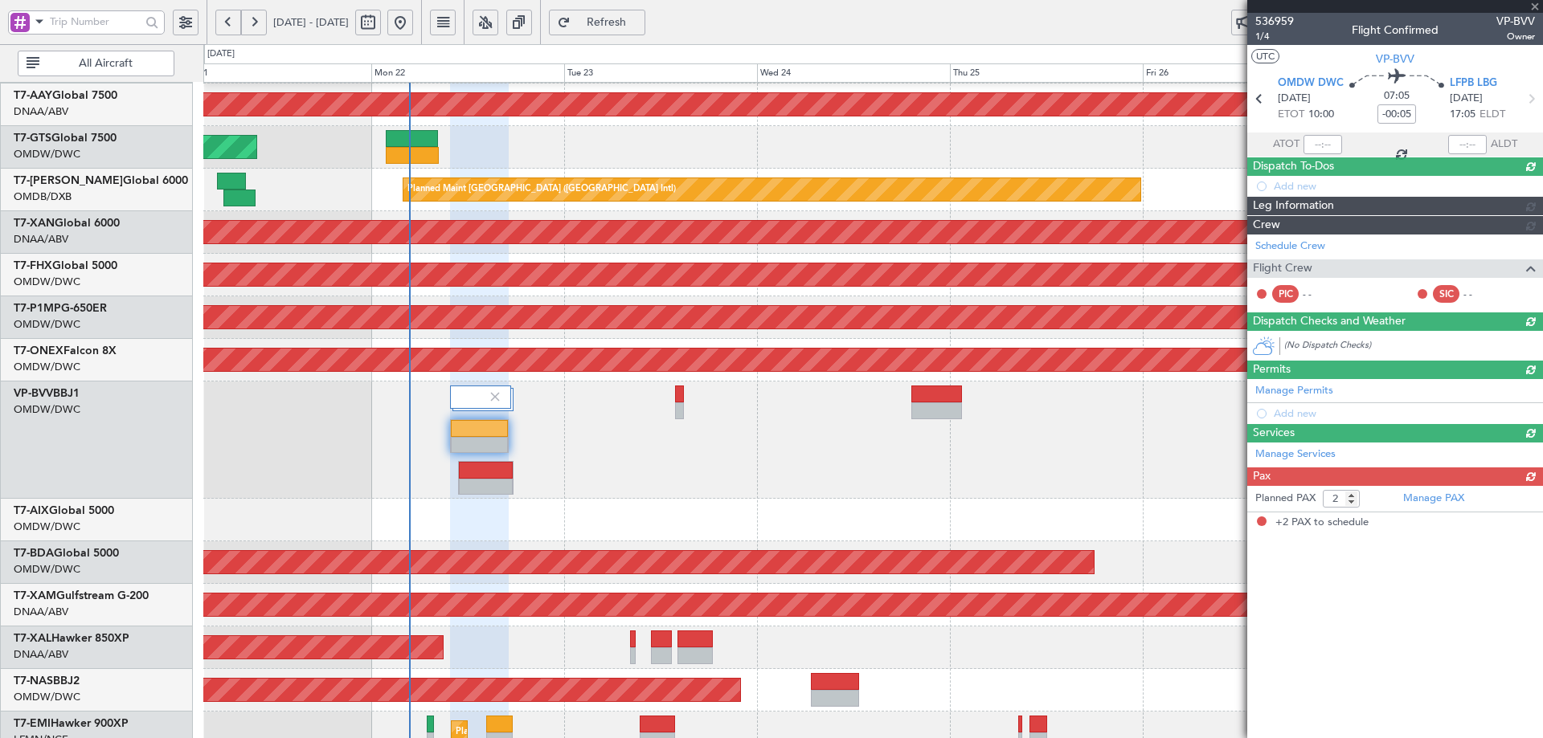
type input "[PERSON_NAME] ([PERSON_NAME])"
type input "7345"
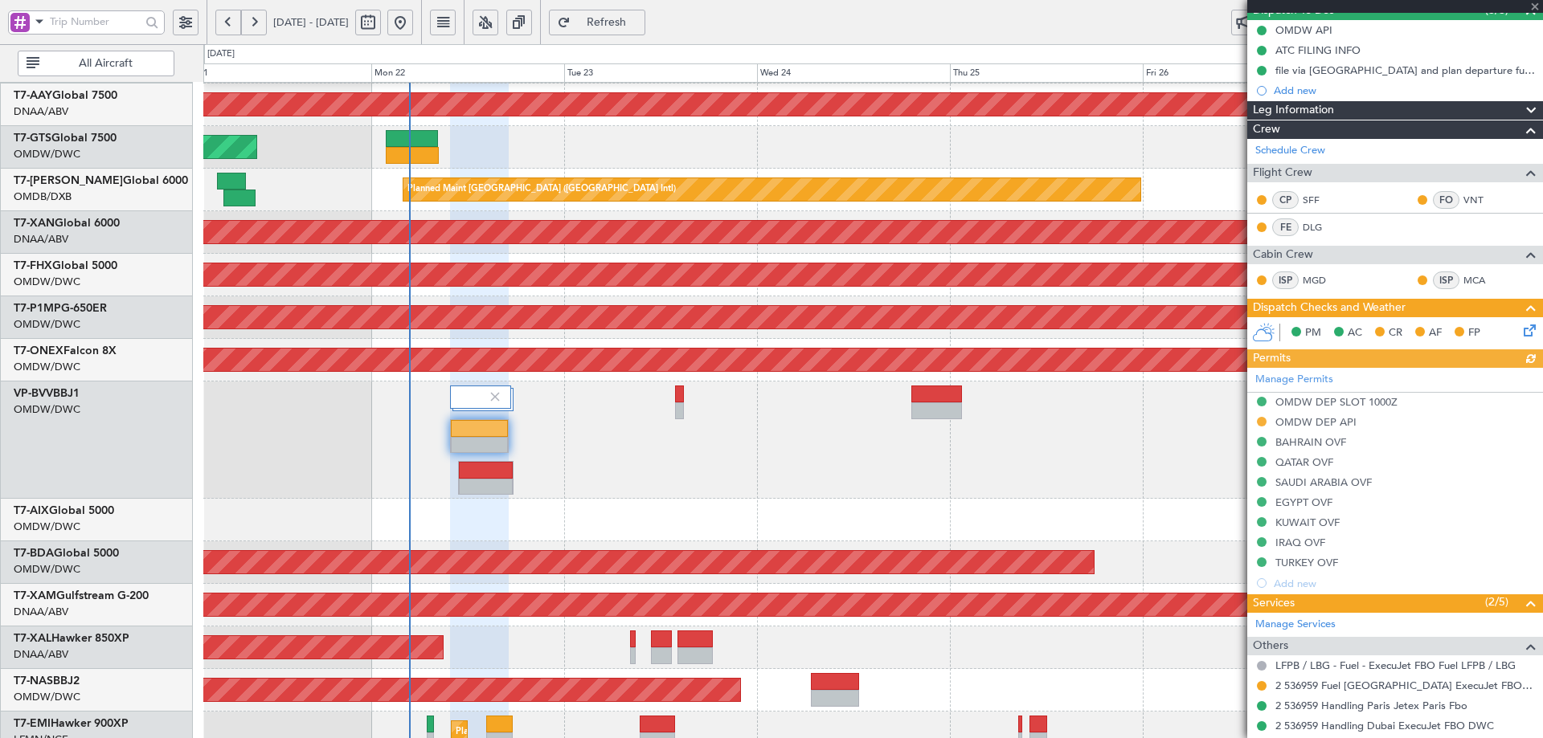
scroll to position [311, 0]
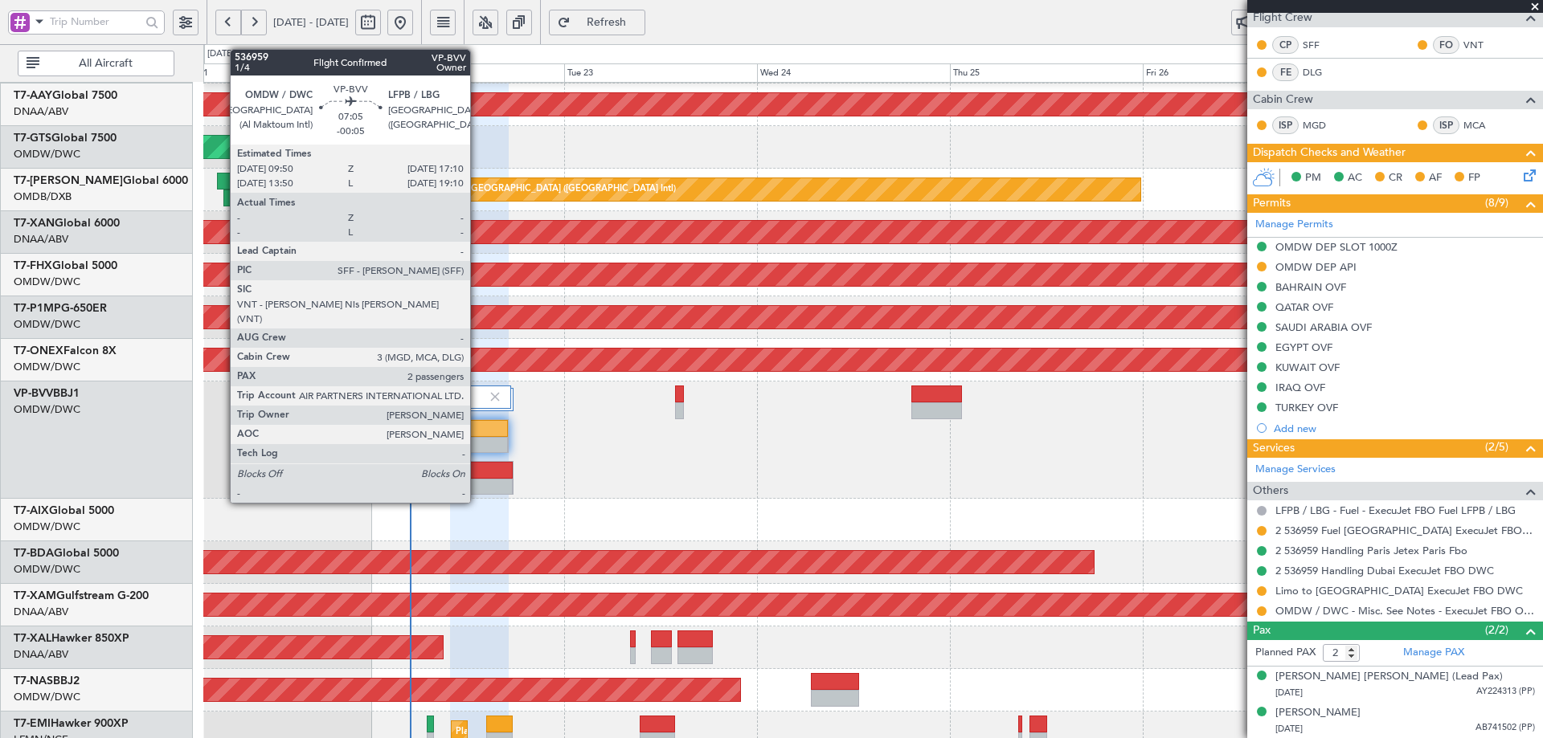
click at [477, 439] on div at bounding box center [480, 445] width 58 height 17
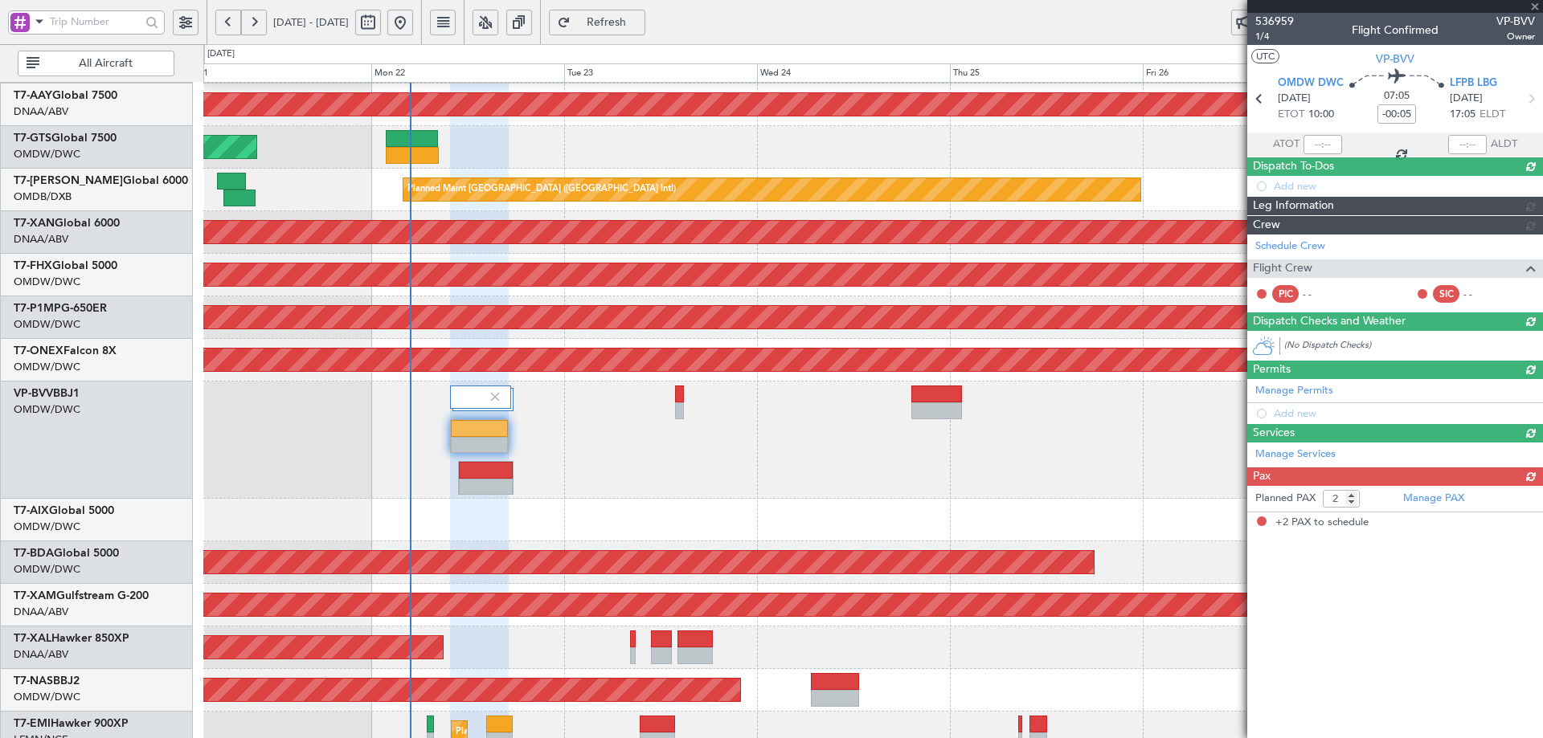
scroll to position [0, 0]
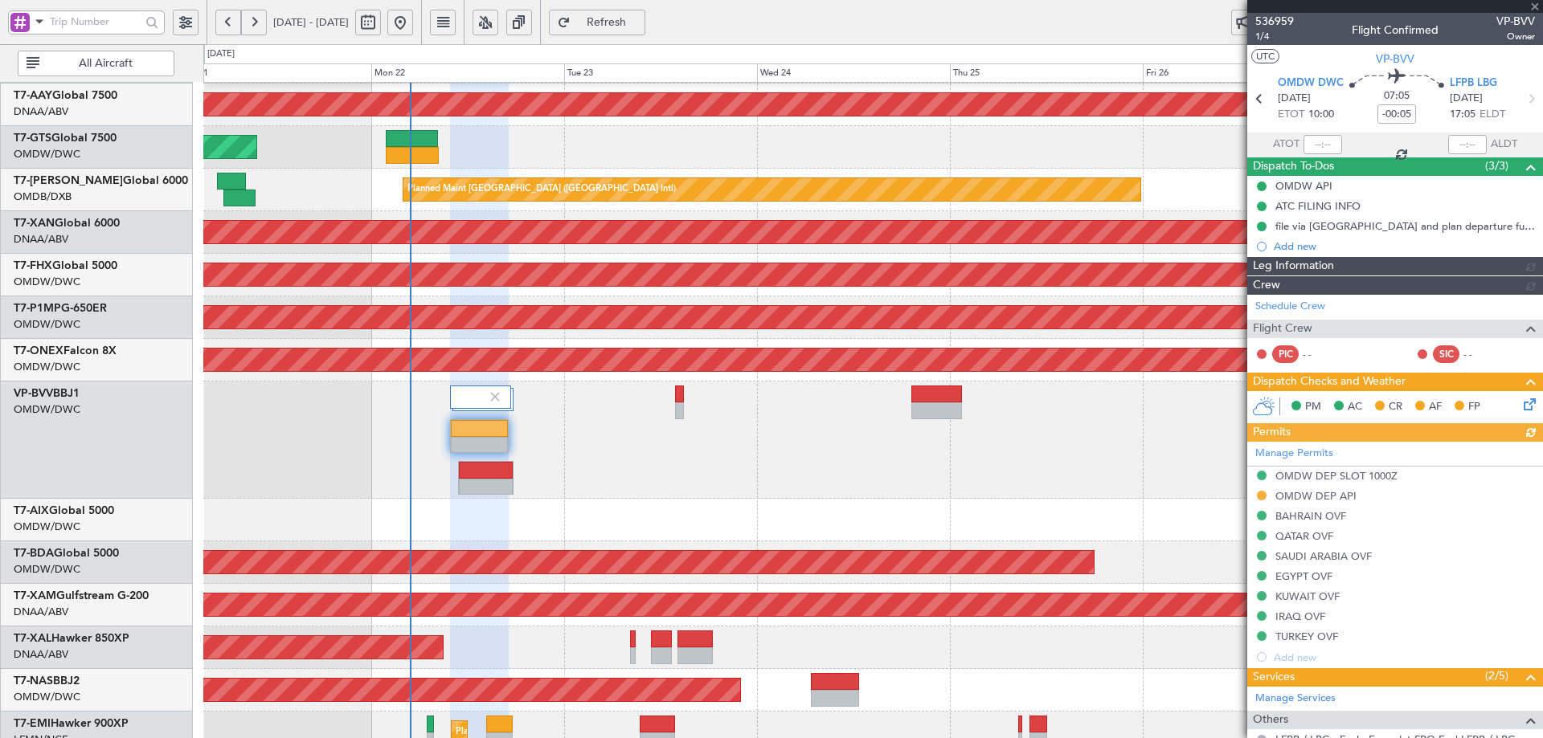
type input "[PERSON_NAME] ([PERSON_NAME])"
type input "7345"
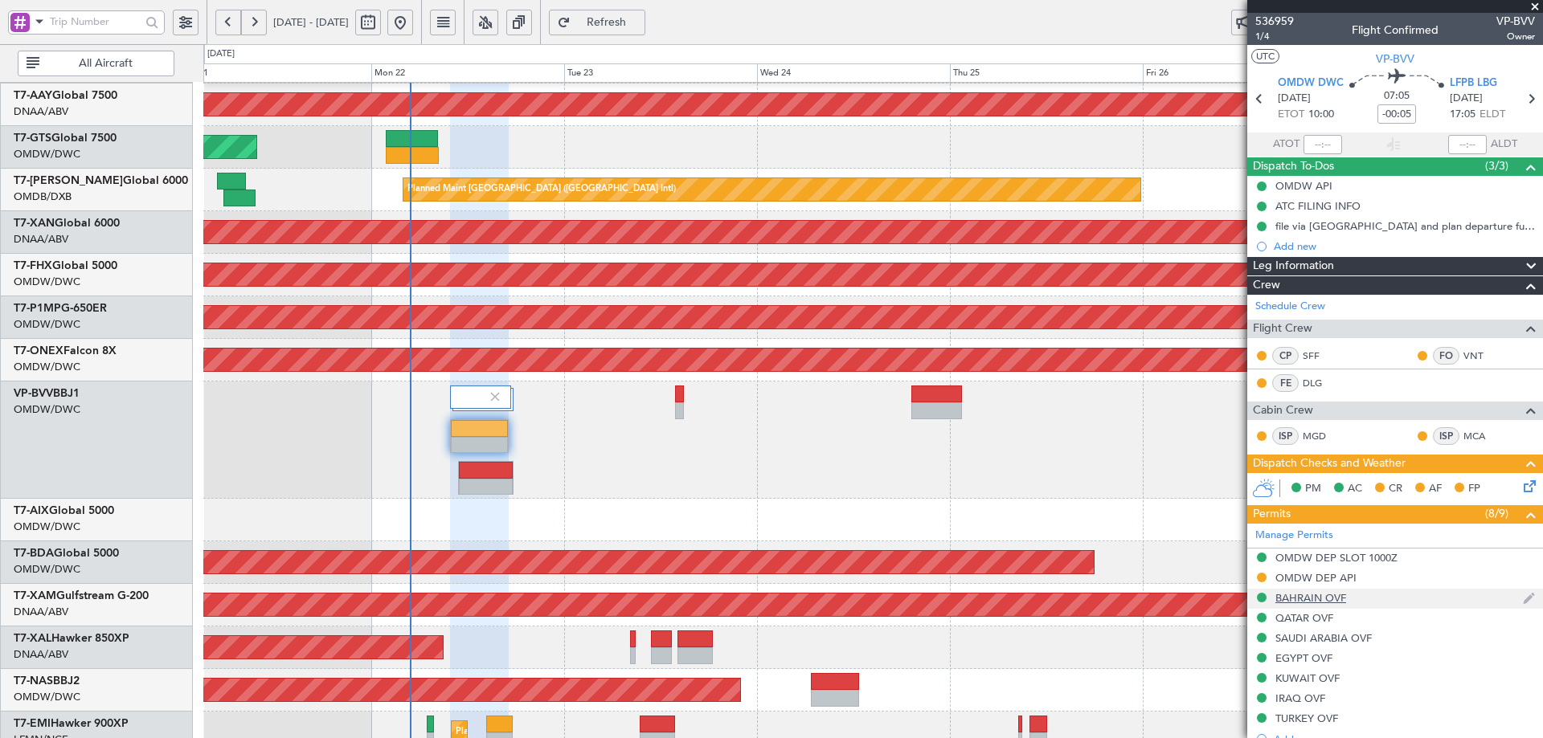
scroll to position [311, 0]
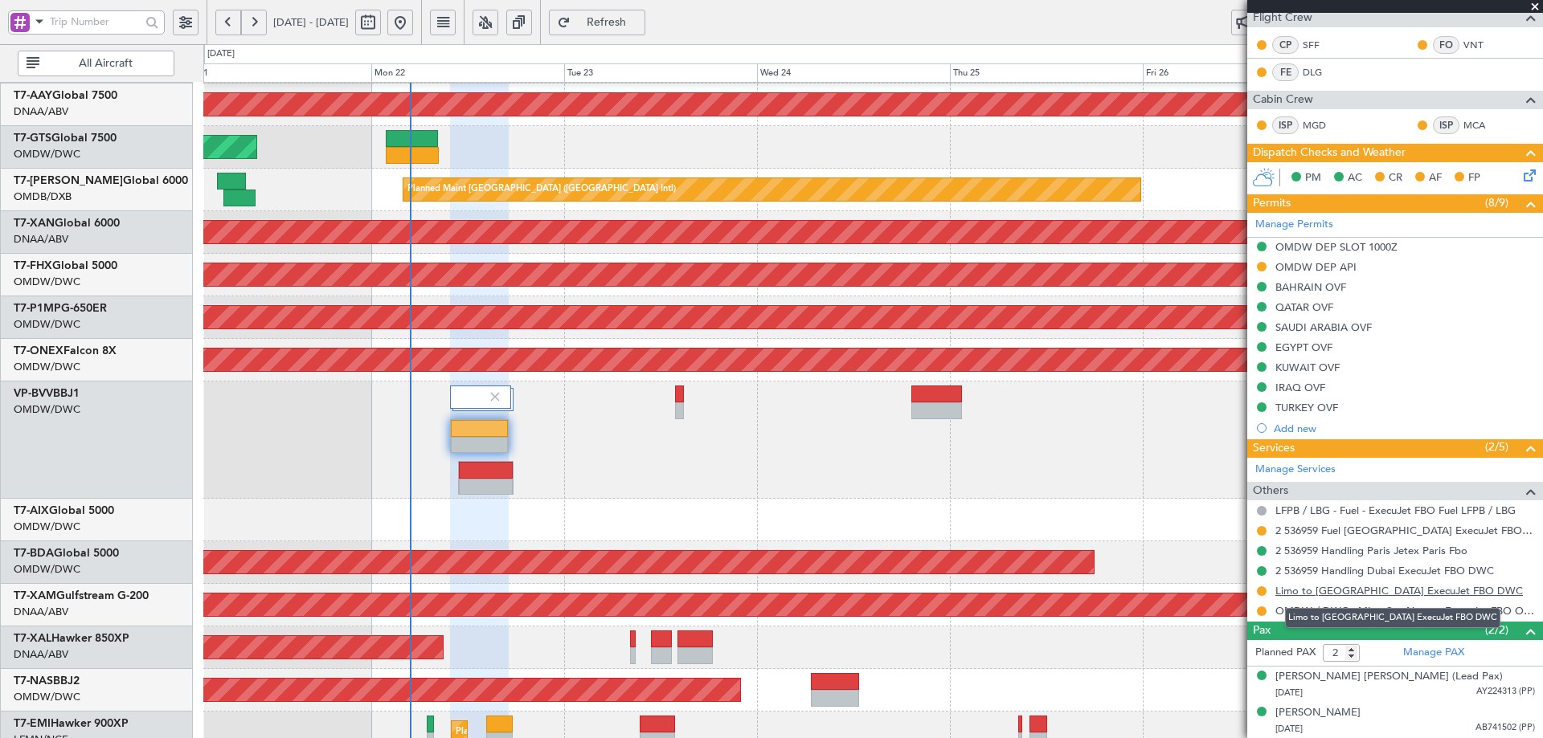
click at [1386, 590] on link "Limo to [GEOGRAPHIC_DATA] ExecuJet FBO DWC" at bounding box center [1398, 591] width 247 height 14
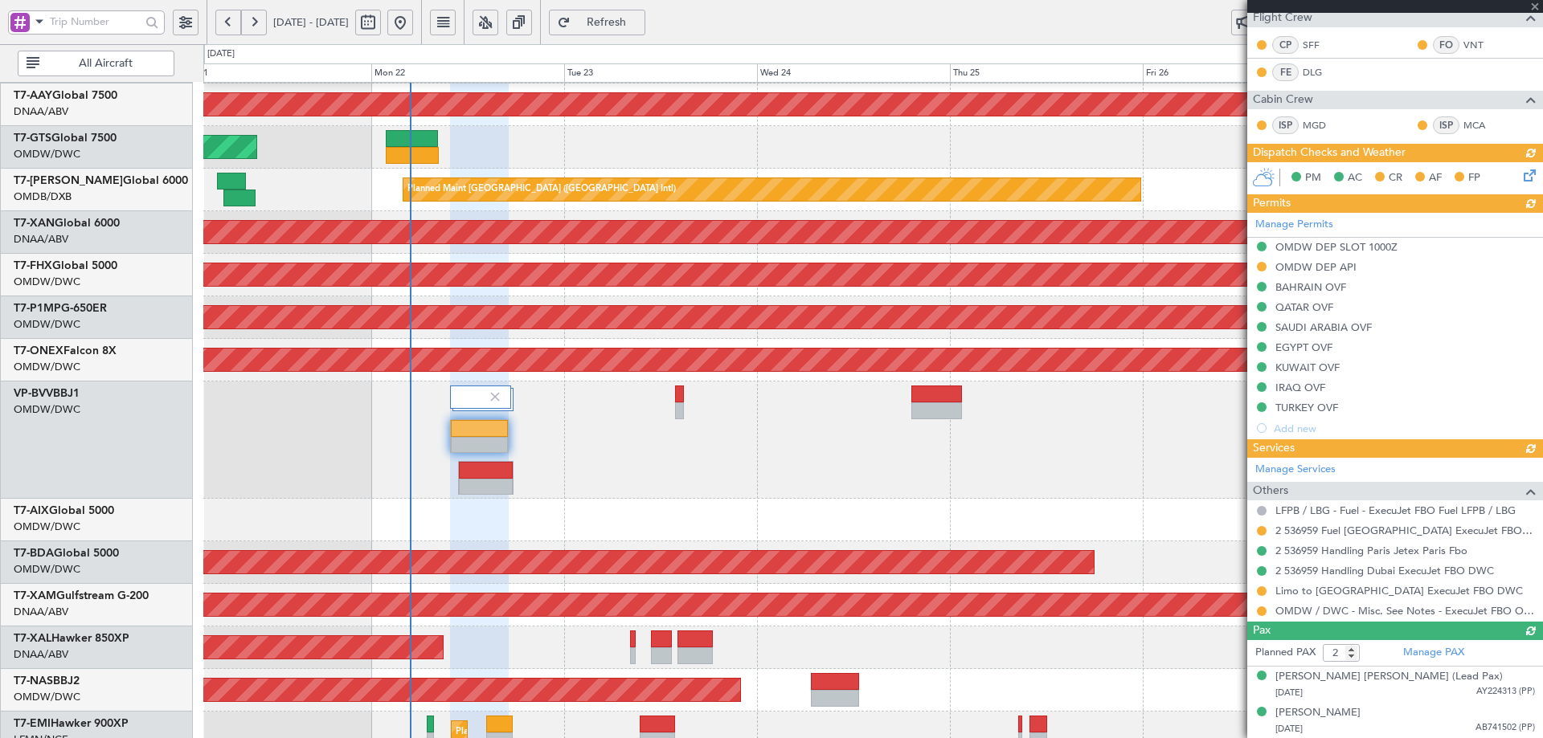
click at [1335, 589] on div "Manage Services Others LFPB / LBG - Fuel - ExecuJet FBO Fuel LFPB / LBG 2 53695…" at bounding box center [1395, 540] width 296 height 164
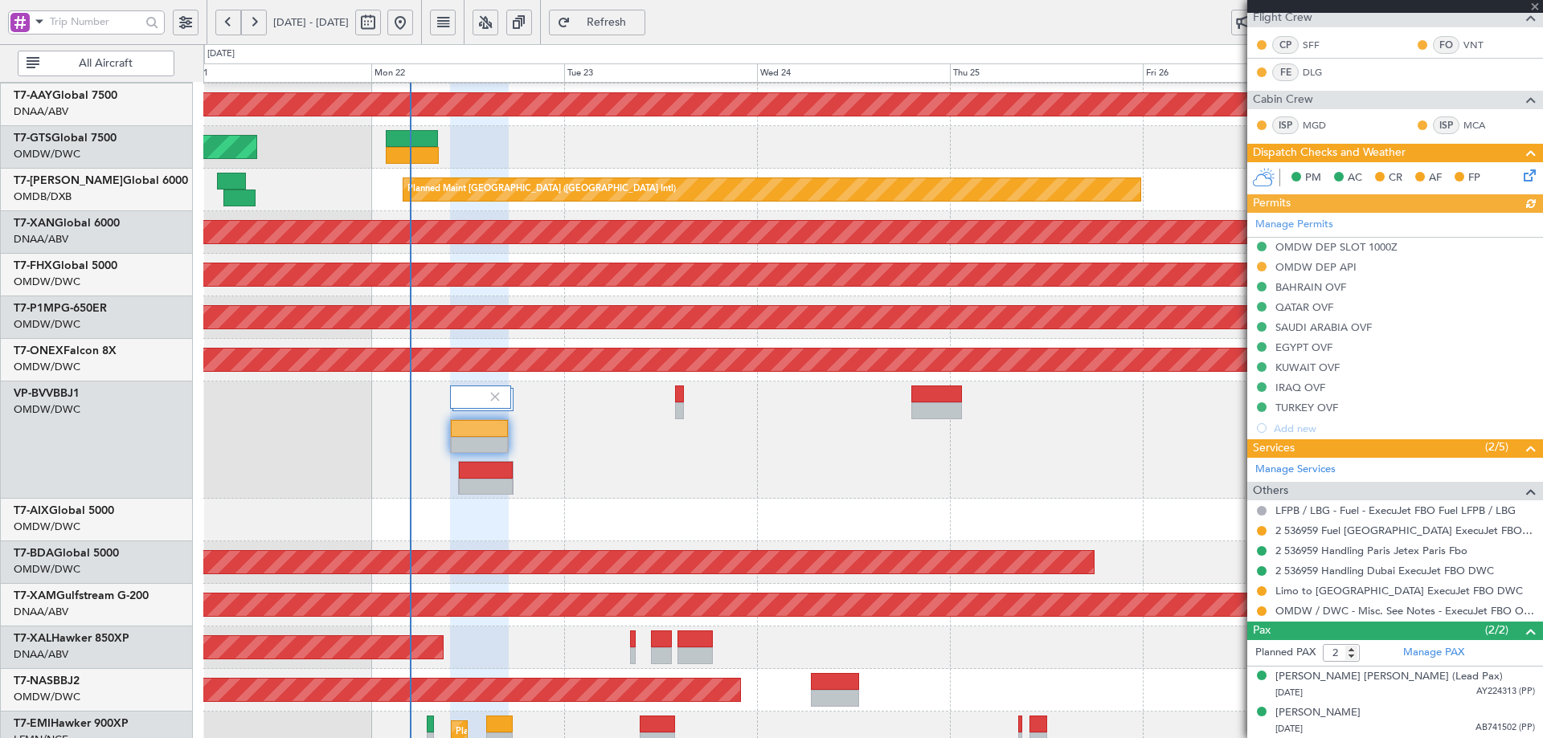
type input "[PERSON_NAME] ([PERSON_NAME])"
type input "7345"
click at [1335, 589] on link "Limo to [GEOGRAPHIC_DATA] ExecuJet FBO DWC" at bounding box center [1398, 591] width 247 height 14
click at [1263, 591] on button at bounding box center [1262, 592] width 10 height 10
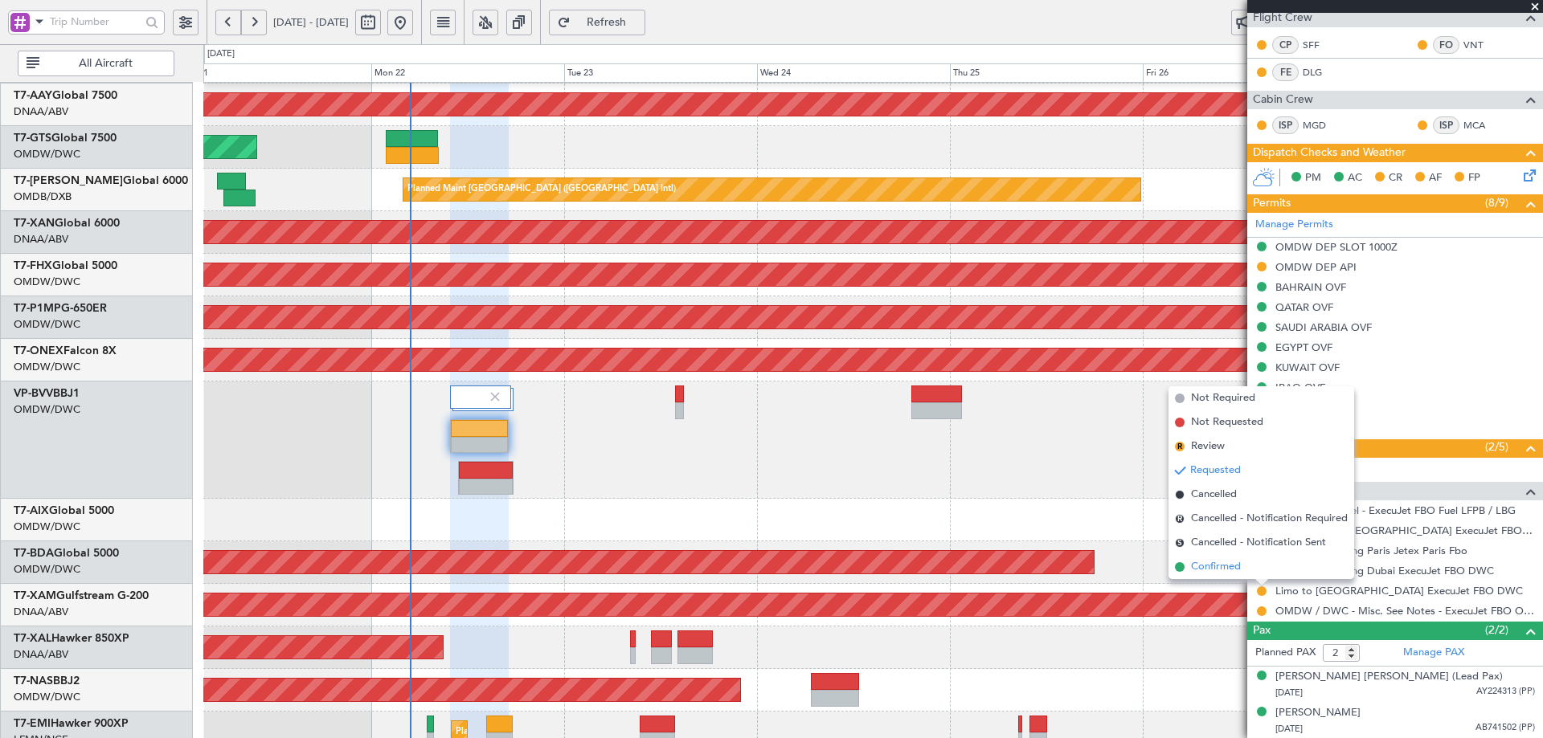
click at [1207, 563] on span "Confirmed" at bounding box center [1216, 567] width 50 height 16
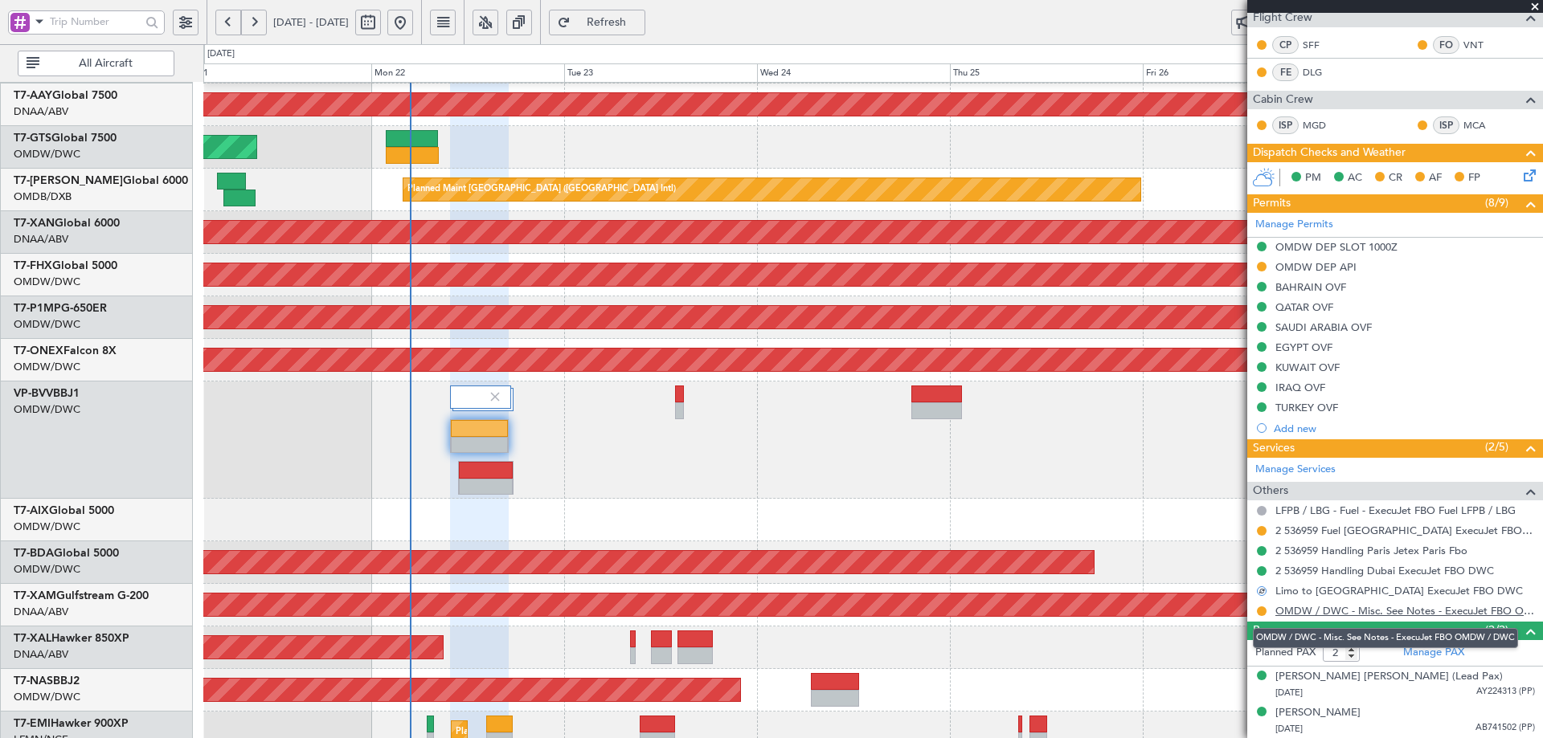
click at [1461, 613] on link "OMDW / DWC - Misc. See Notes - ExecuJet FBO OMDW / DWC" at bounding box center [1405, 611] width 260 height 14
drag, startPoint x: 636, startPoint y: 20, endPoint x: 656, endPoint y: 36, distance: 25.7
click at [637, 19] on span "Refresh" at bounding box center [607, 22] width 66 height 11
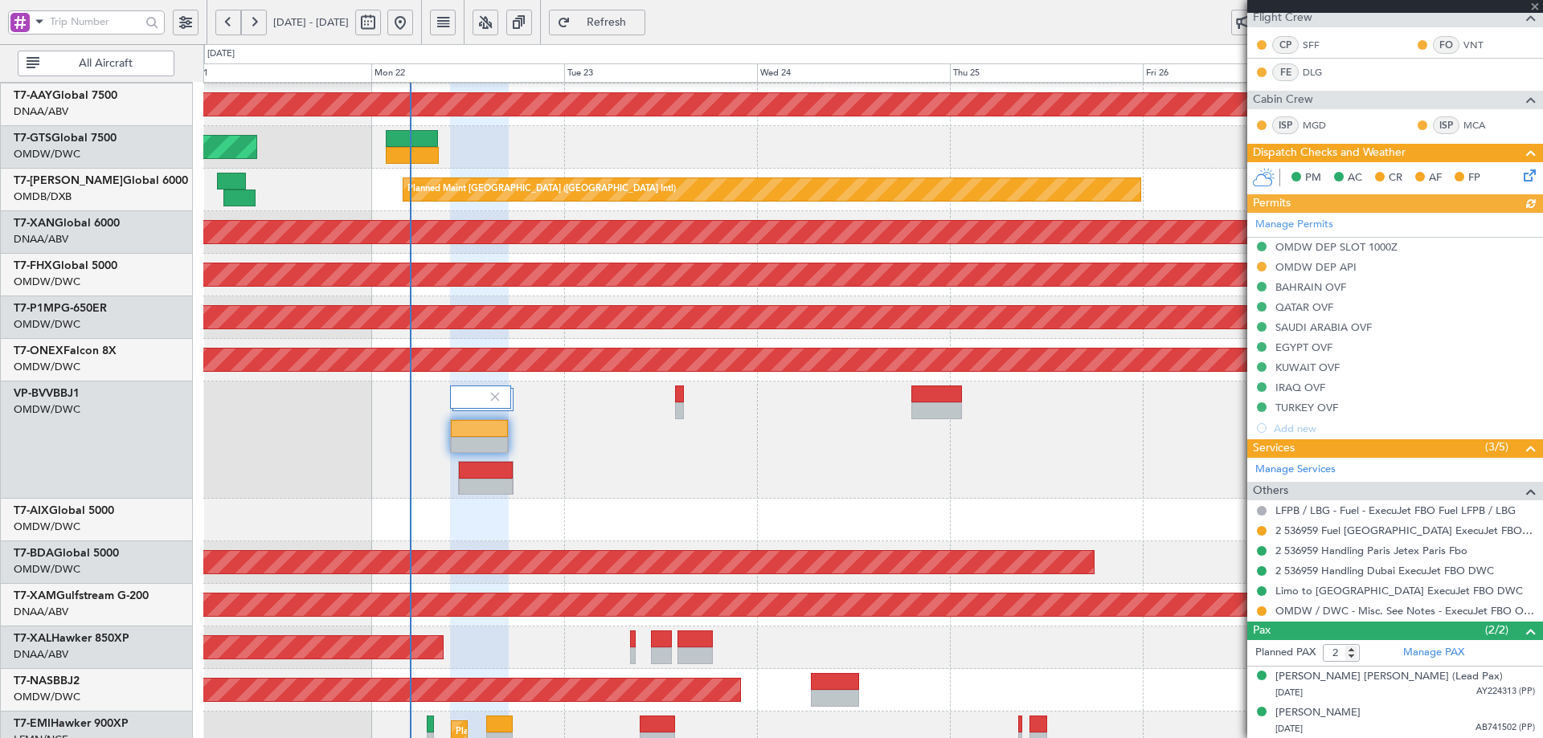
type input "[PERSON_NAME] ([PERSON_NAME])"
type input "7345"
type input "[PERSON_NAME] ([PERSON_NAME])"
type input "7345"
click at [1257, 269] on button at bounding box center [1262, 267] width 10 height 10
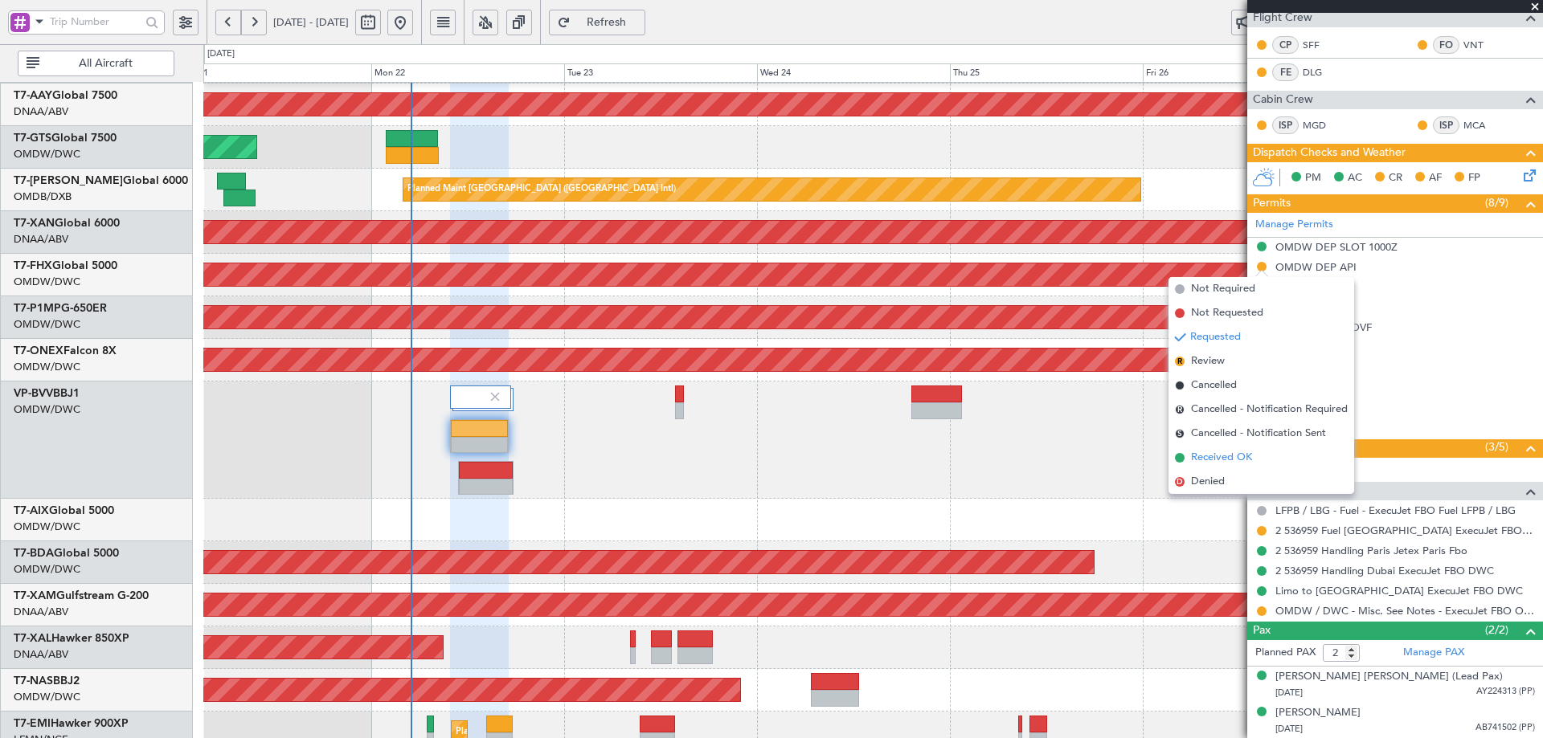
click at [1206, 455] on span "Received OK" at bounding box center [1221, 458] width 61 height 16
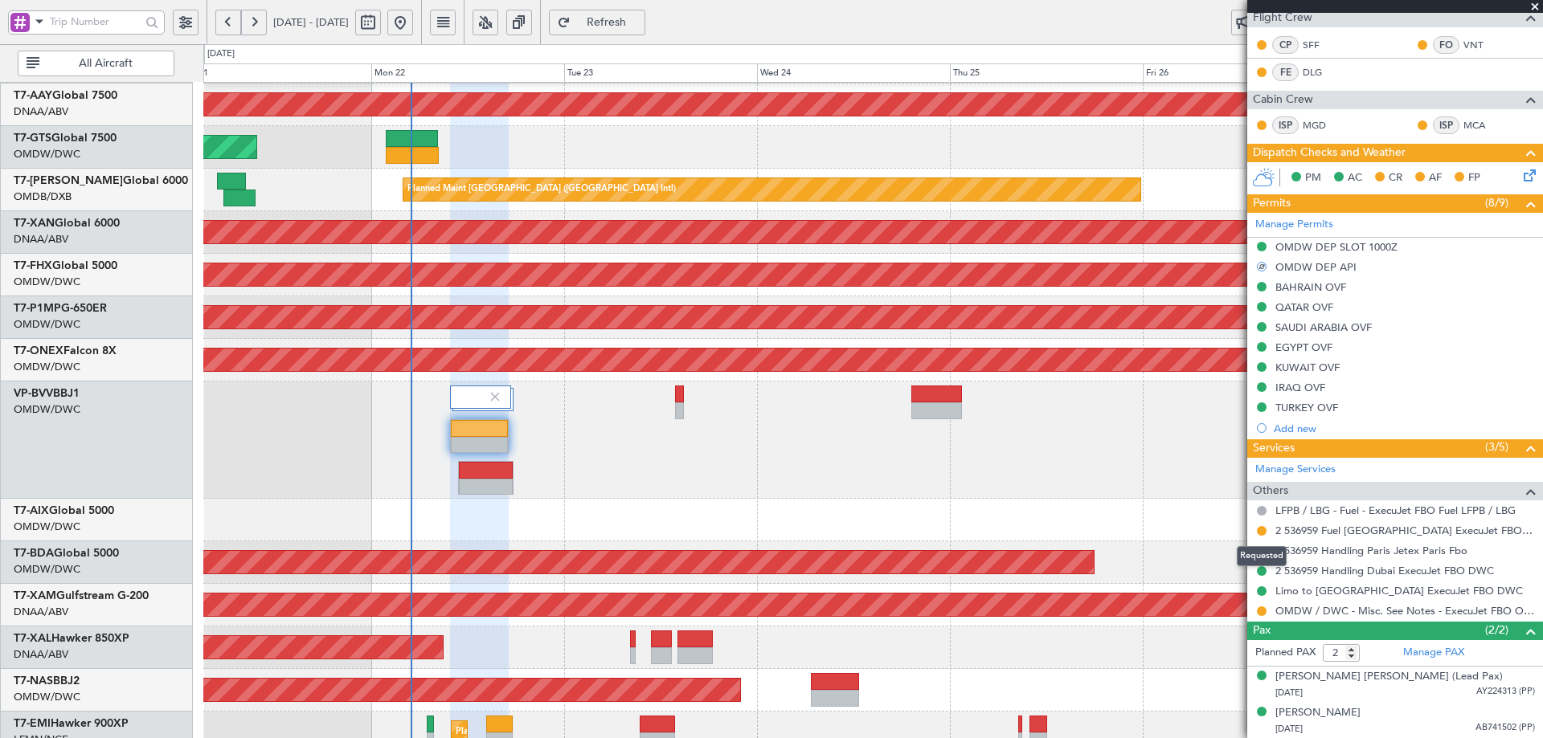
drag, startPoint x: 1262, startPoint y: 528, endPoint x: 1249, endPoint y: 545, distance: 21.7
click at [1261, 529] on button at bounding box center [1262, 531] width 10 height 10
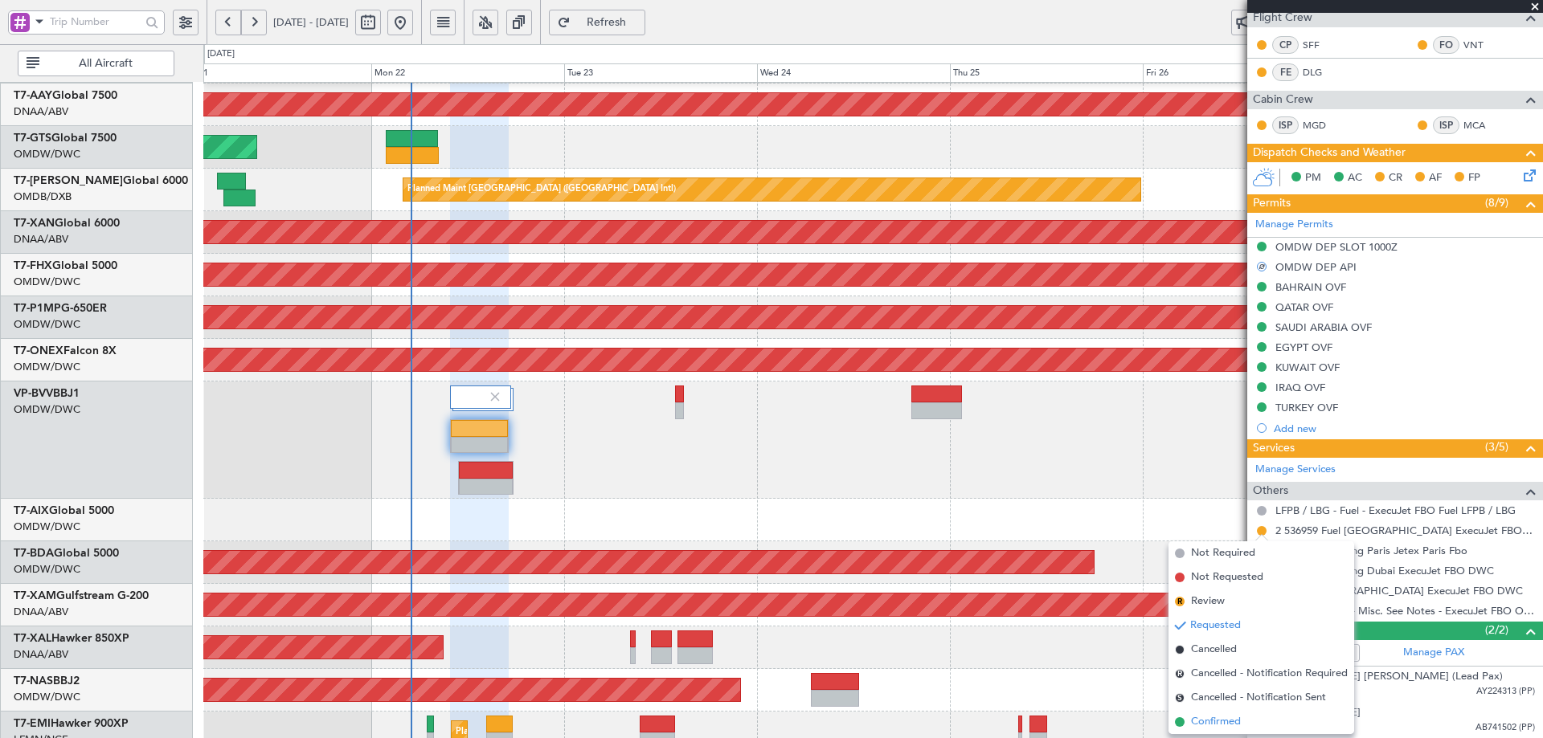
click at [1216, 722] on span "Confirmed" at bounding box center [1216, 722] width 50 height 16
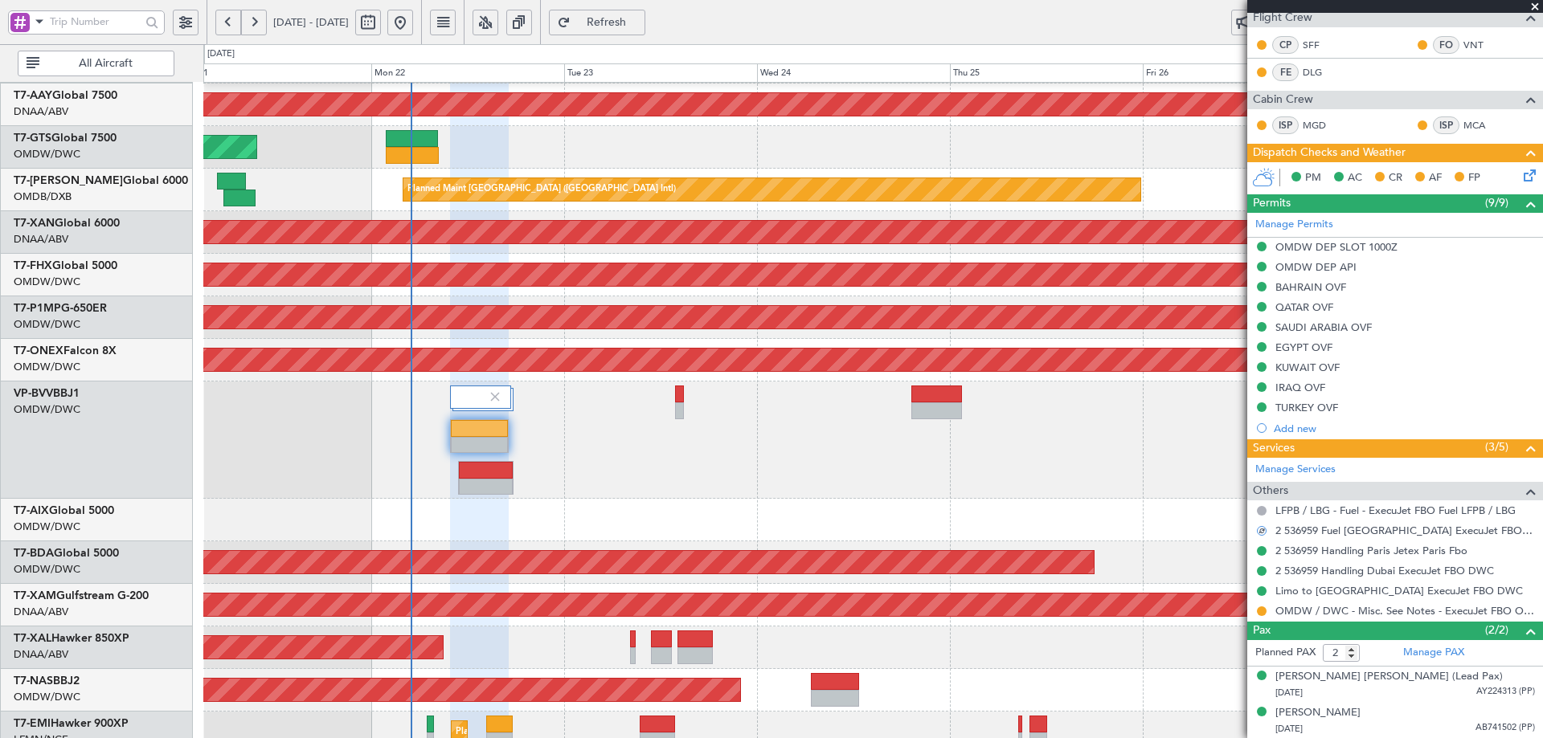
click at [1134, 671] on div "Planned Maint [GEOGRAPHIC_DATA]-[GEOGRAPHIC_DATA]" at bounding box center [872, 690] width 1339 height 43
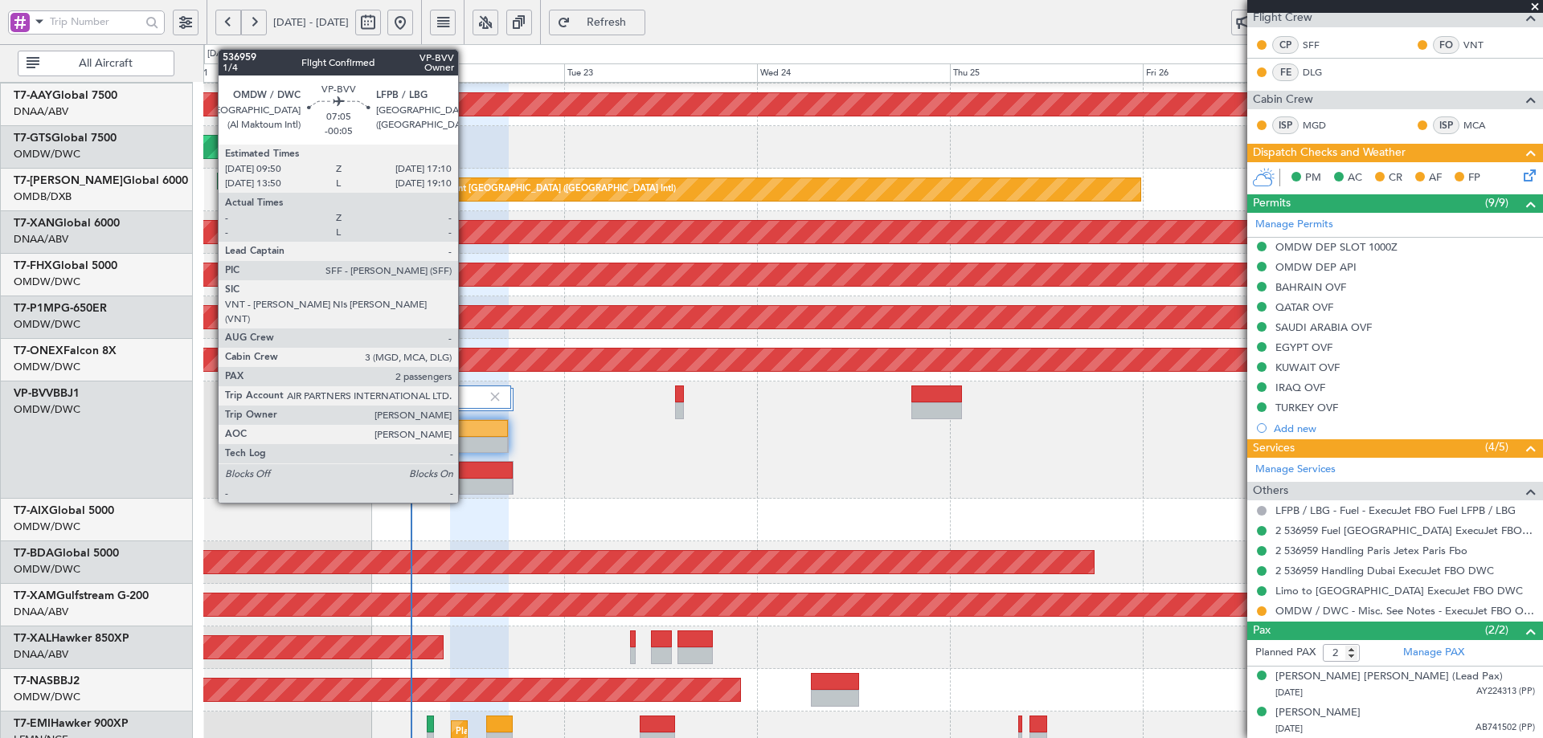
click at [465, 423] on div at bounding box center [480, 428] width 58 height 17
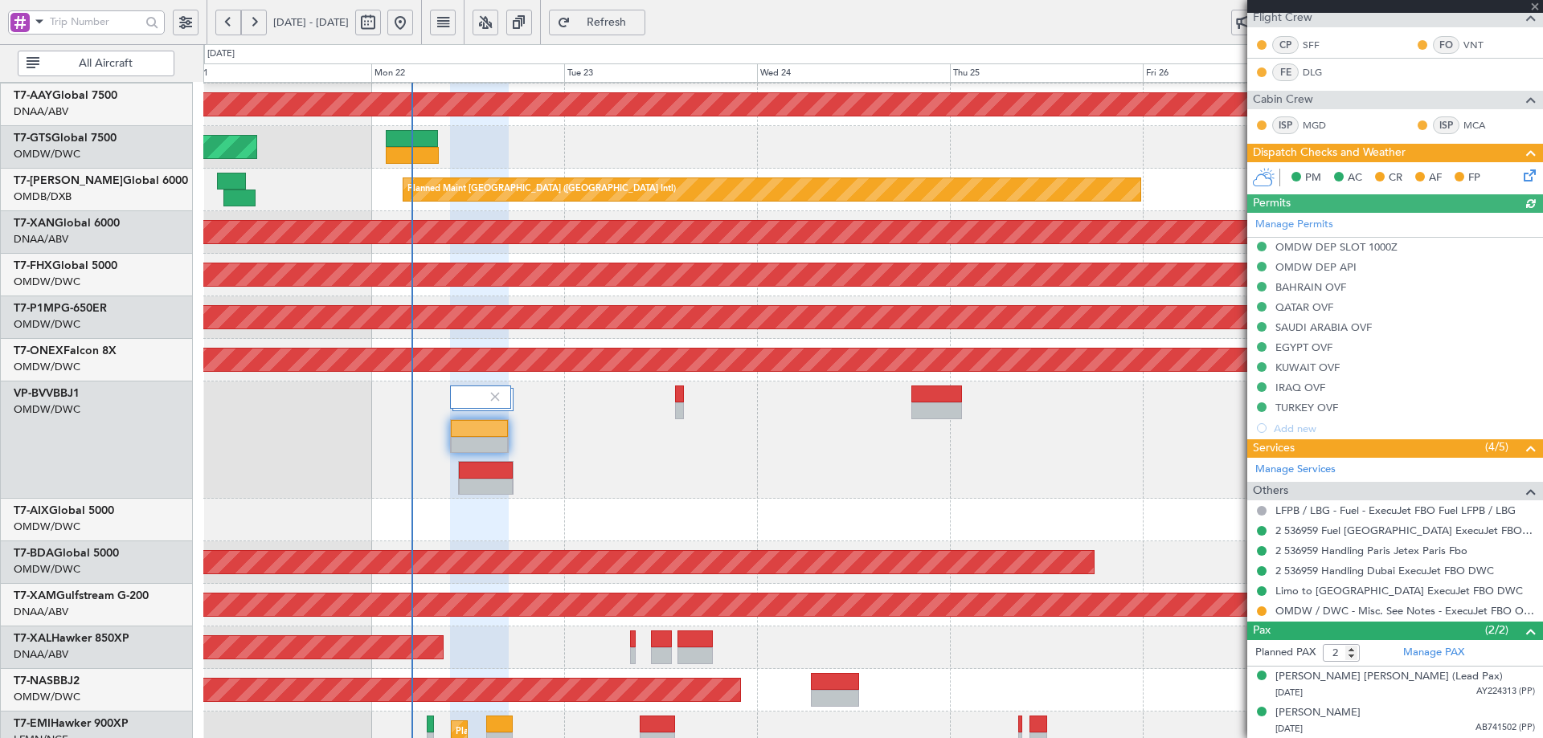
type input "[PERSON_NAME] ([PERSON_NAME])"
type input "7345"
type input "[PERSON_NAME] ([PERSON_NAME])"
type input "7345"
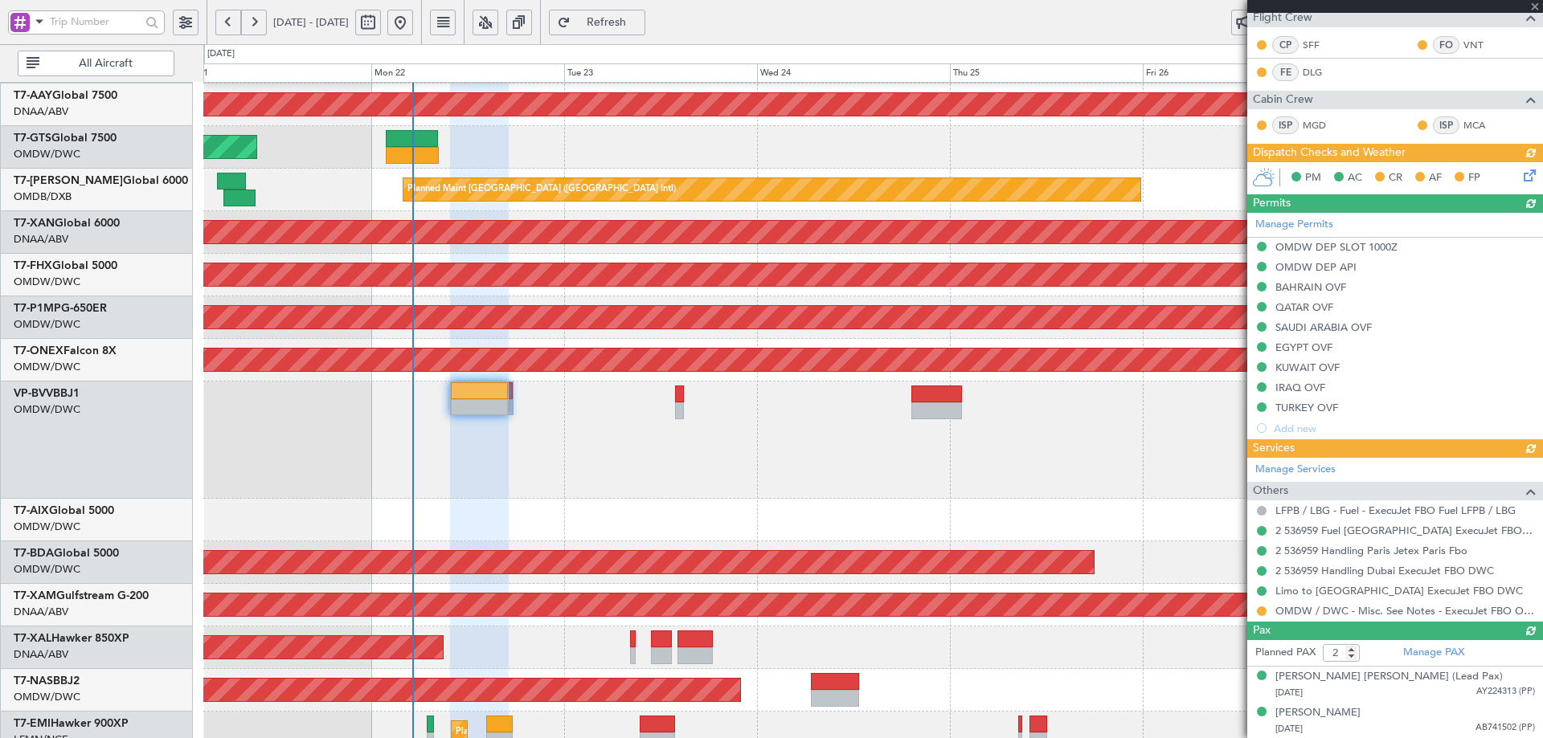
type input "[PERSON_NAME] ([PERSON_NAME])"
type input "7345"
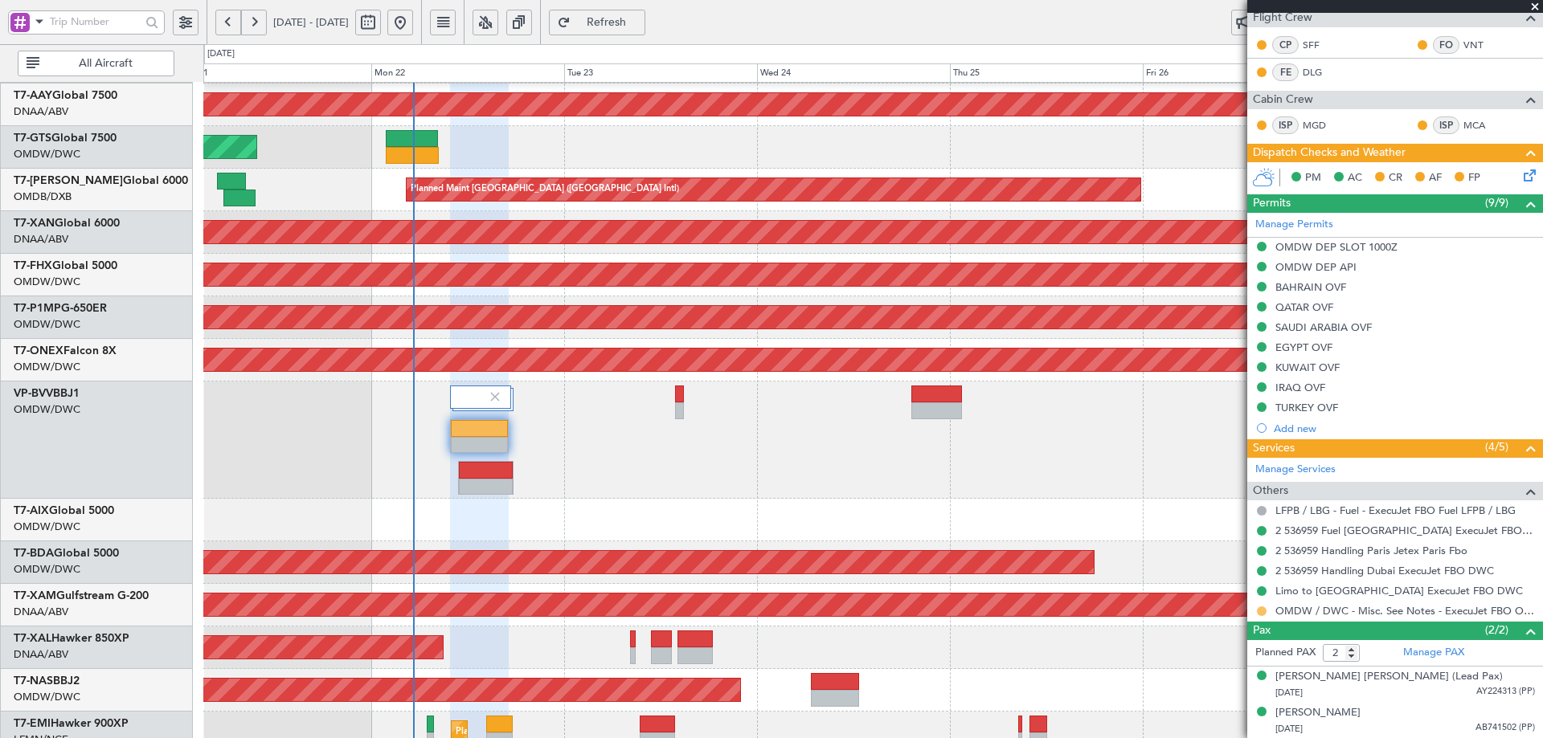
click at [1263, 611] on button at bounding box center [1262, 612] width 10 height 10
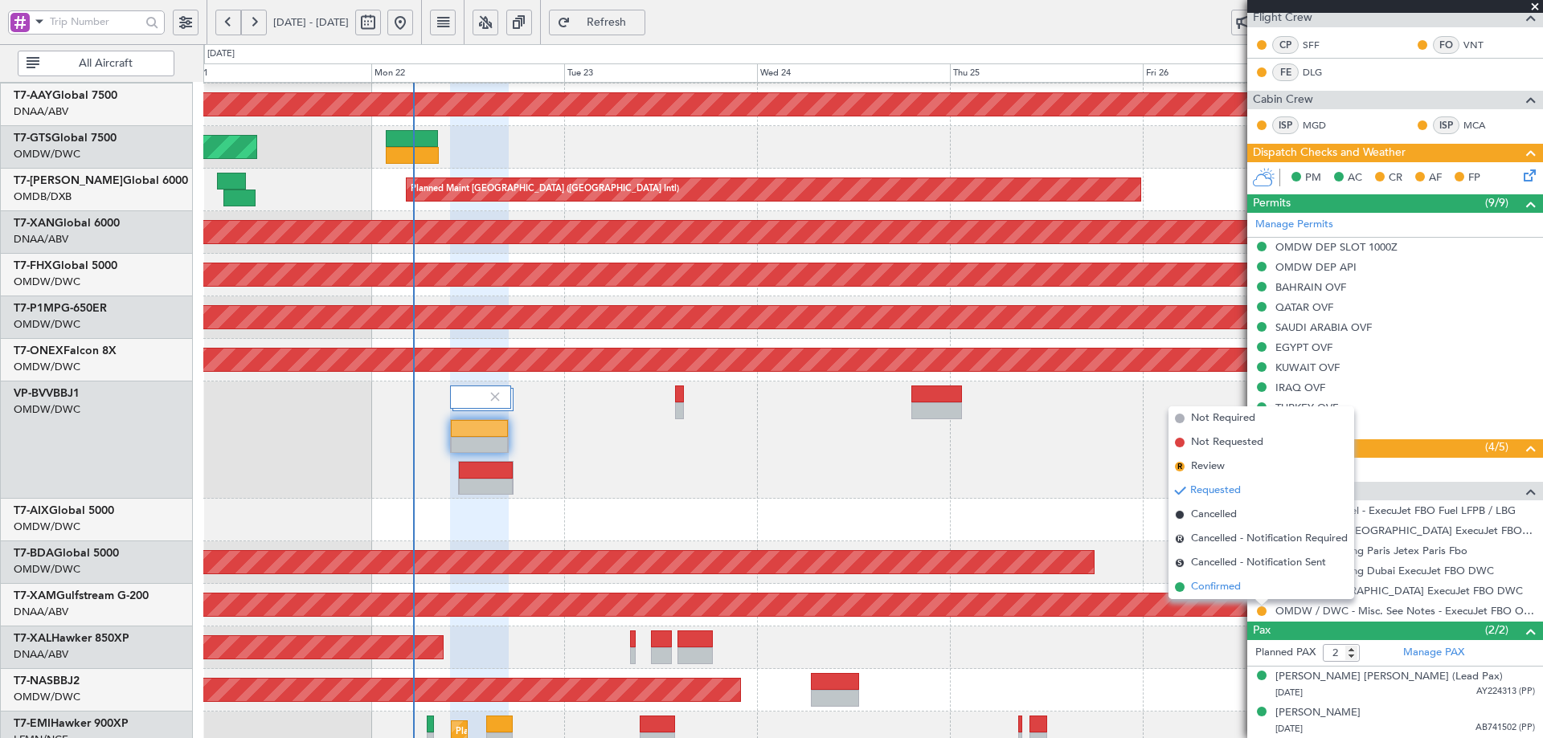
click at [1241, 591] on span "Confirmed" at bounding box center [1216, 587] width 50 height 16
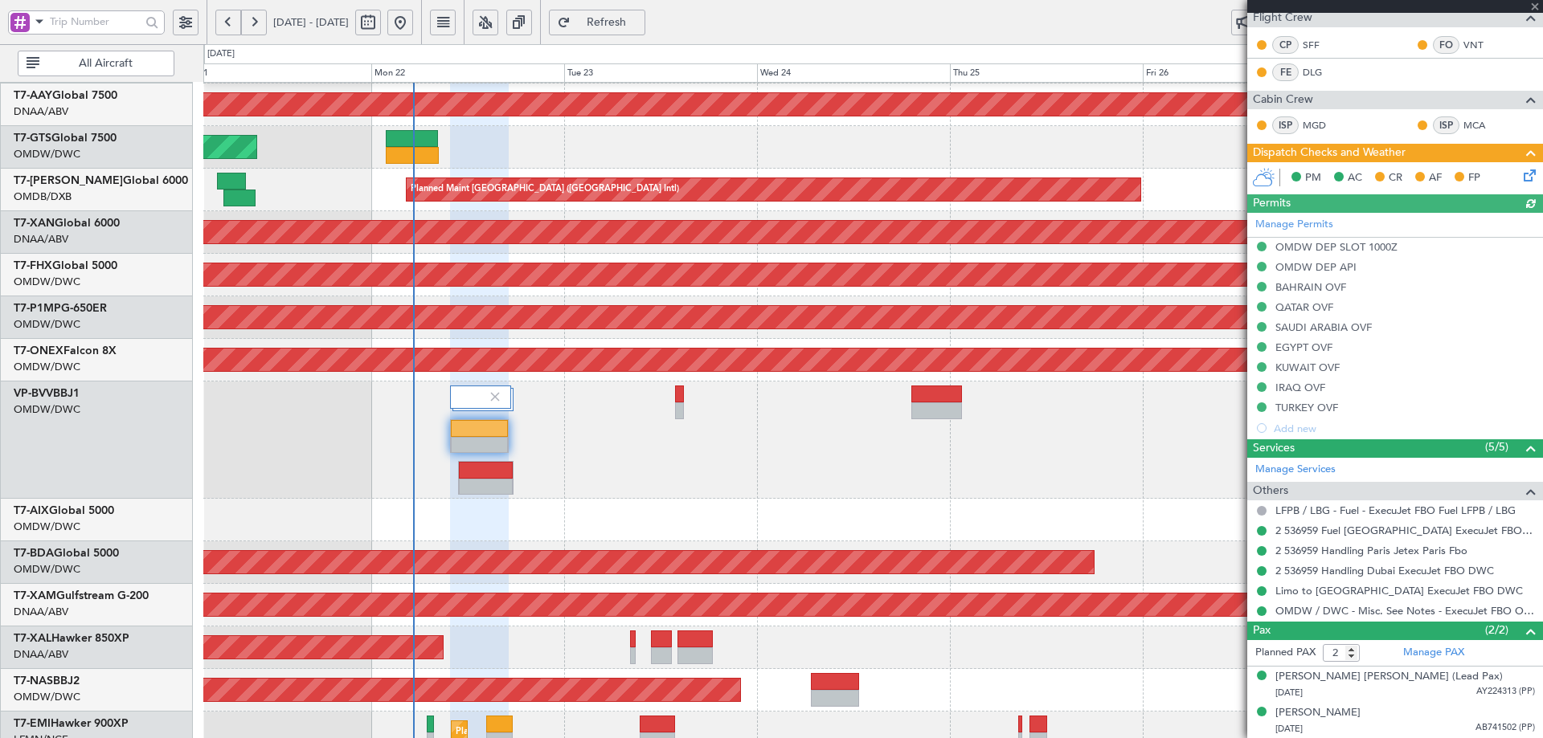
type input "[PERSON_NAME] (ANI)"
type input "7345"
type input "[PERSON_NAME] (ANI)"
type input "7345"
type input "[PERSON_NAME] (ANI)"
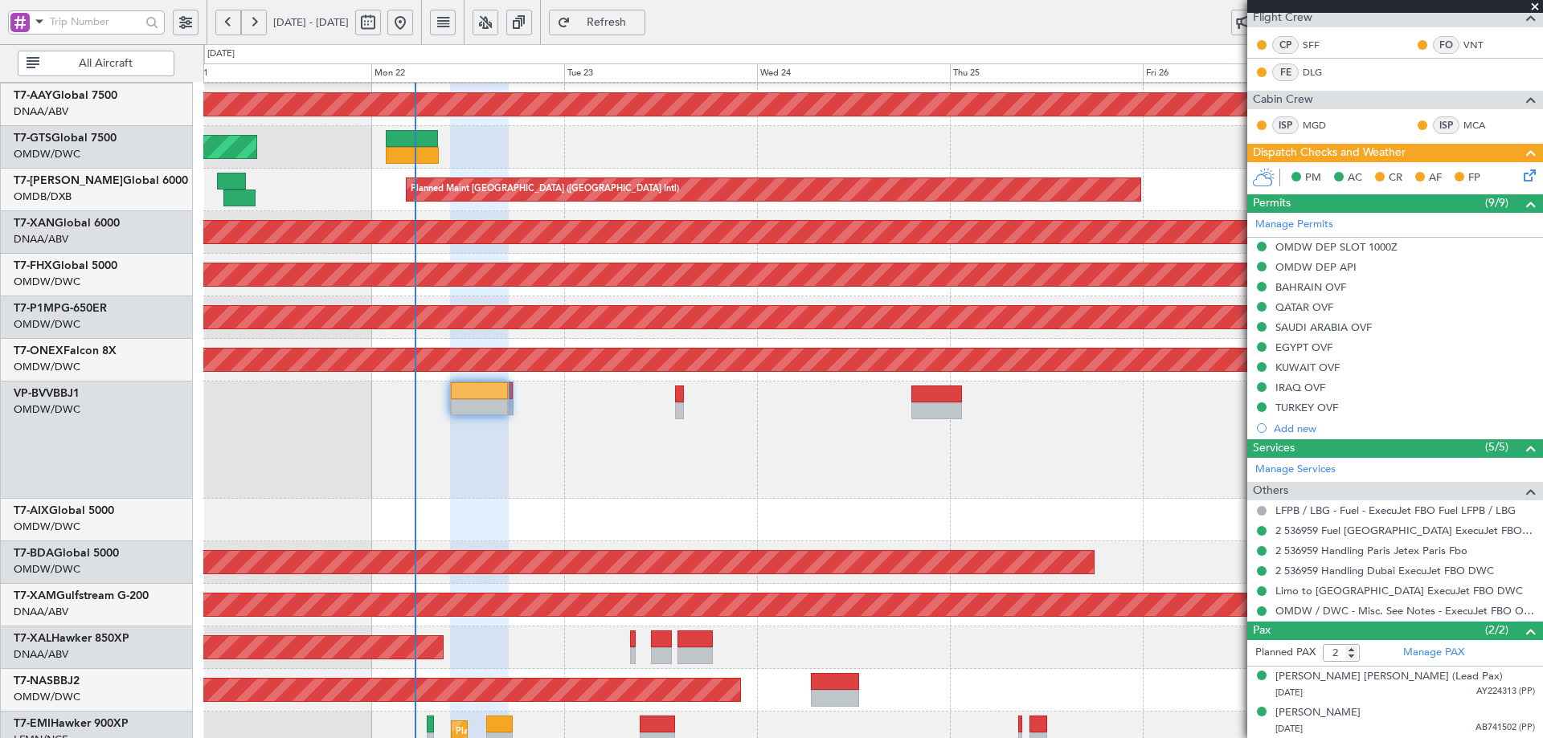
type input "7345"
type input "[PERSON_NAME] (ANI)"
type input "7345"
type input "[PERSON_NAME] (ANI)"
type input "7345"
